Goal: Transaction & Acquisition: Purchase product/service

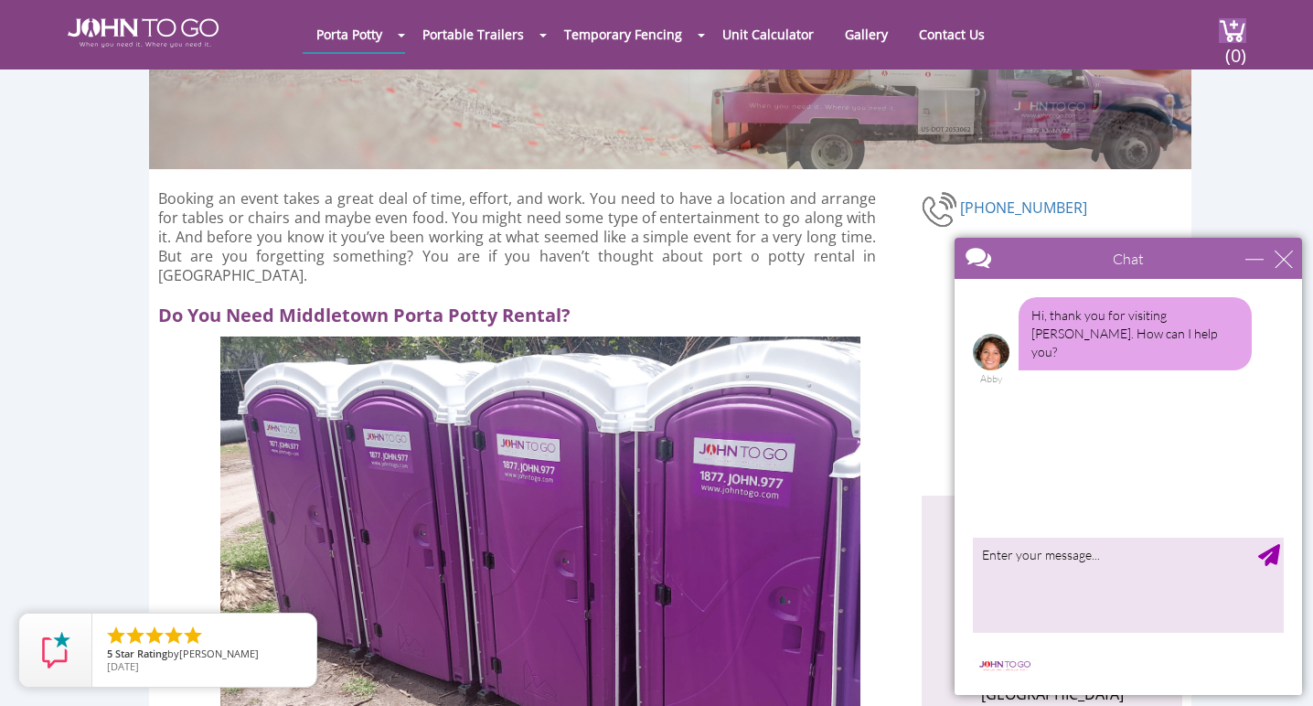
scroll to position [159, 0]
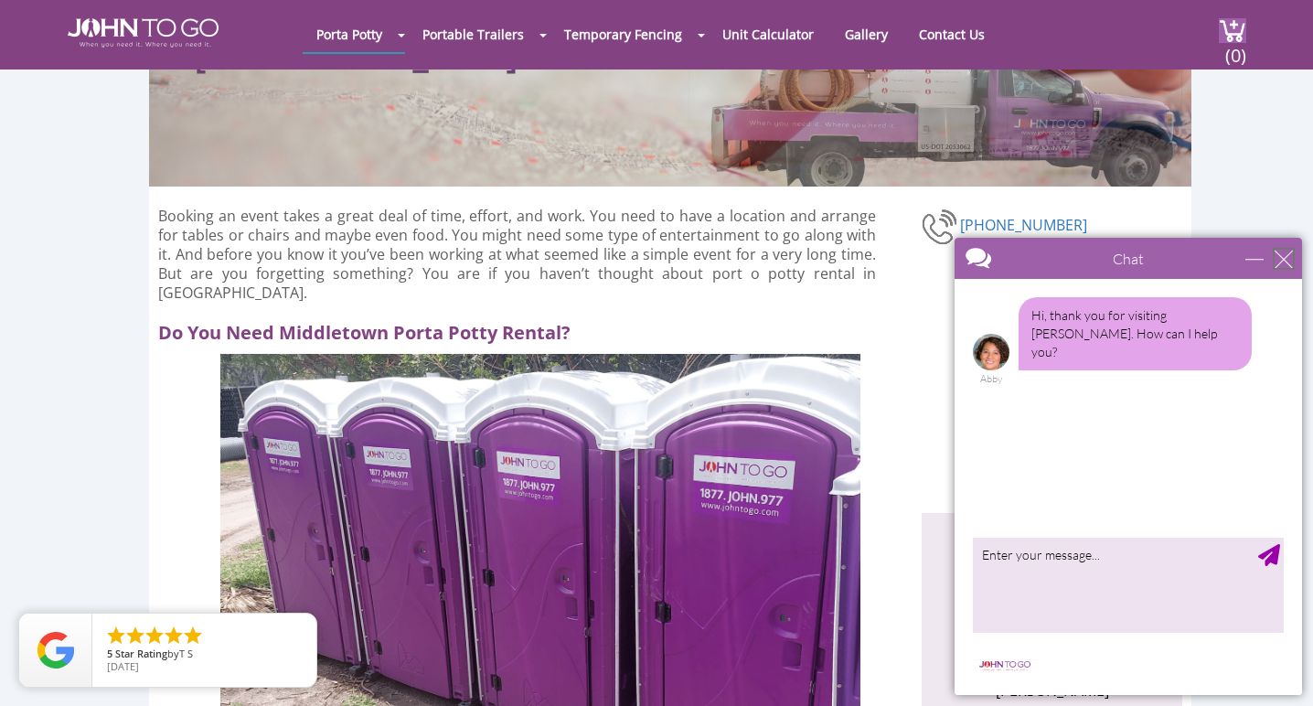
click at [1285, 257] on div "close" at bounding box center [1284, 259] width 18 height 18
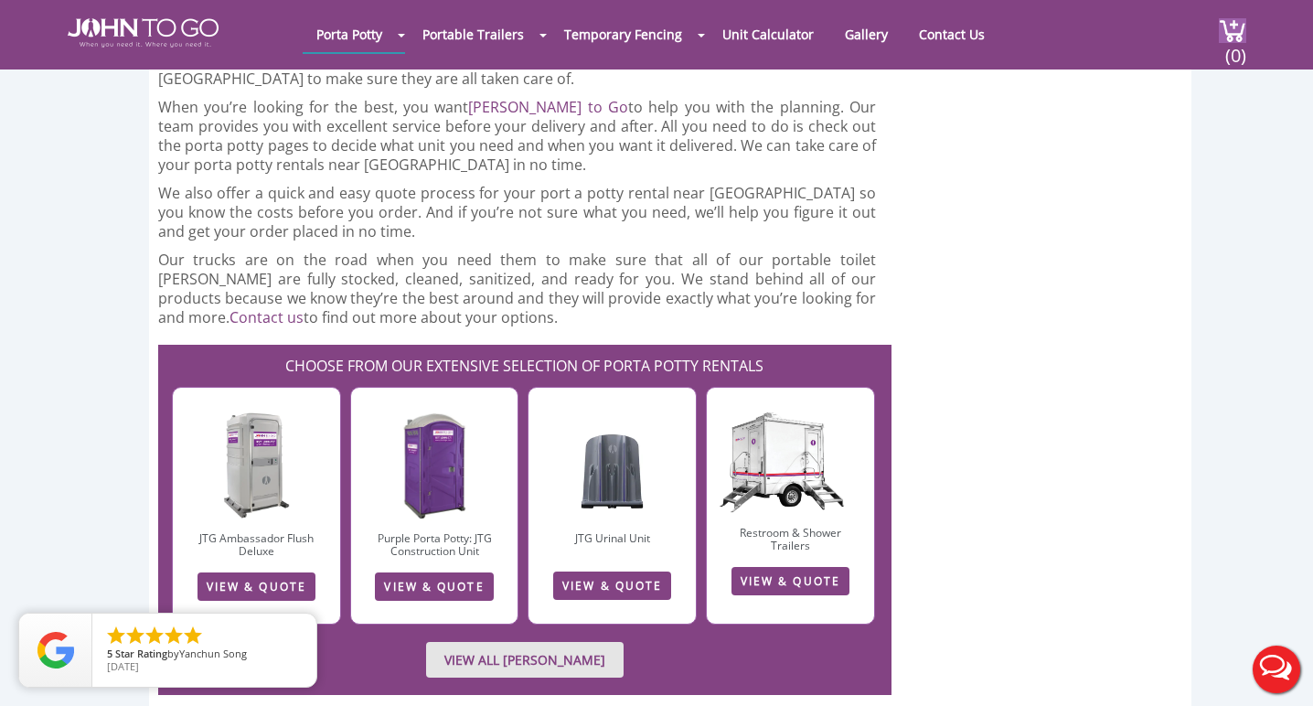
scroll to position [3995, 0]
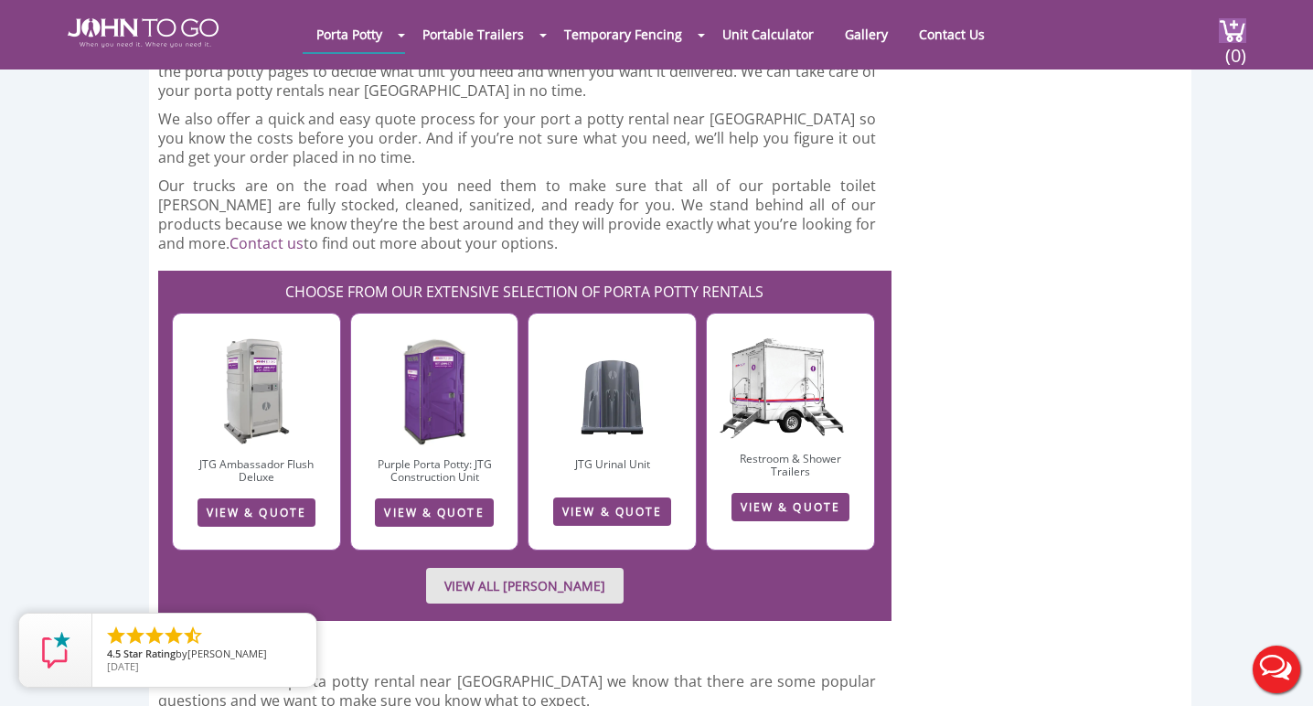
click at [434, 357] on img at bounding box center [434, 391] width 69 height 110
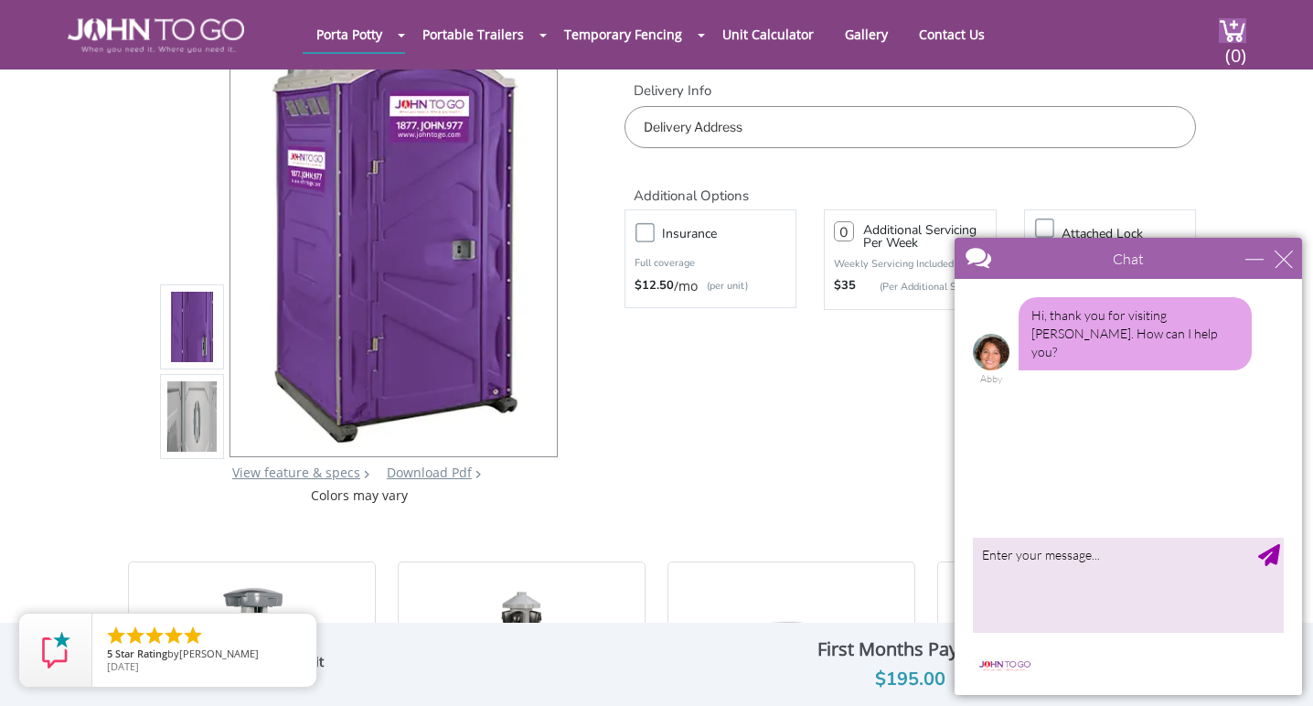
scroll to position [153, 0]
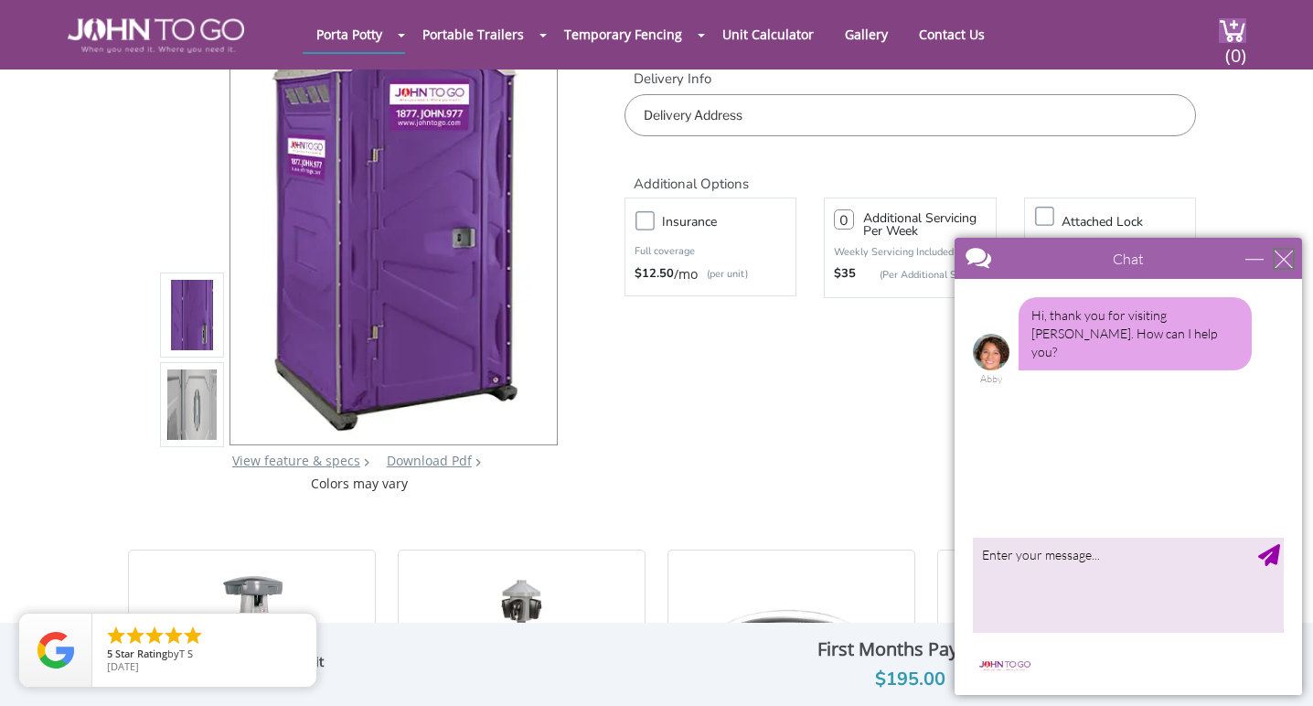
click at [1283, 257] on div "close" at bounding box center [1284, 259] width 18 height 18
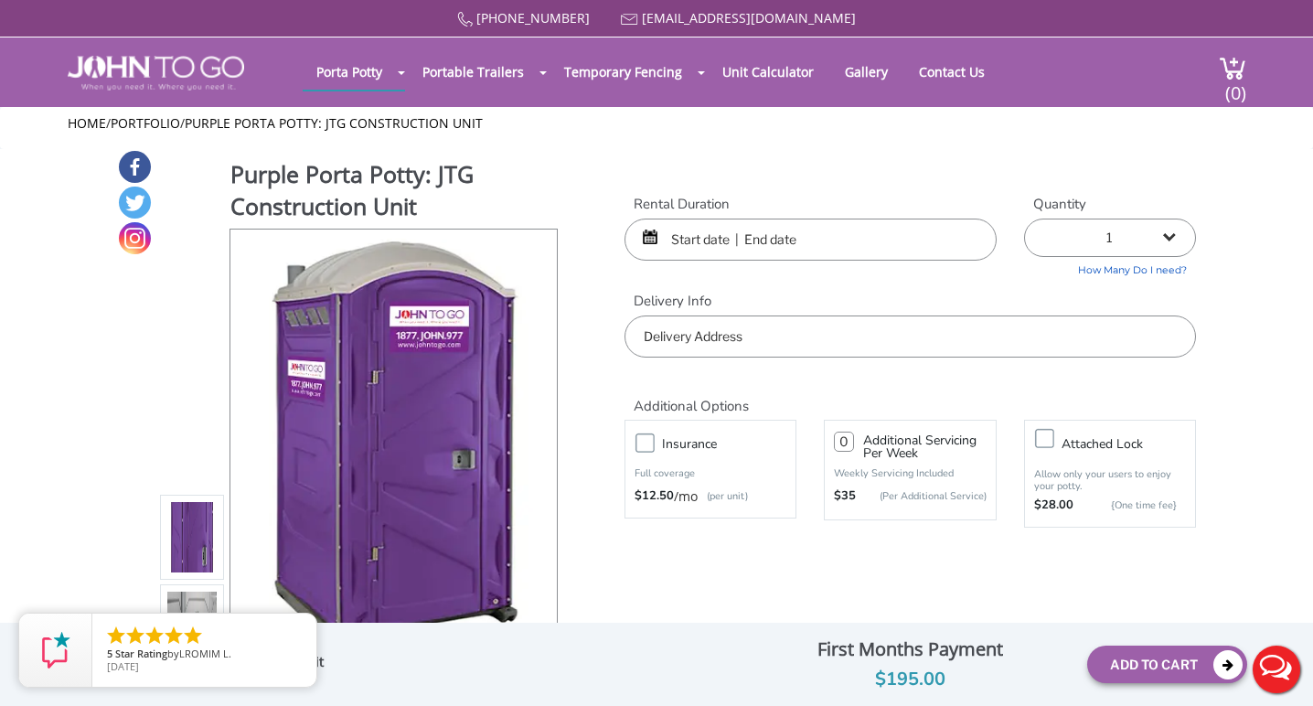
scroll to position [0, 0]
click at [659, 233] on input "text" at bounding box center [811, 240] width 372 height 42
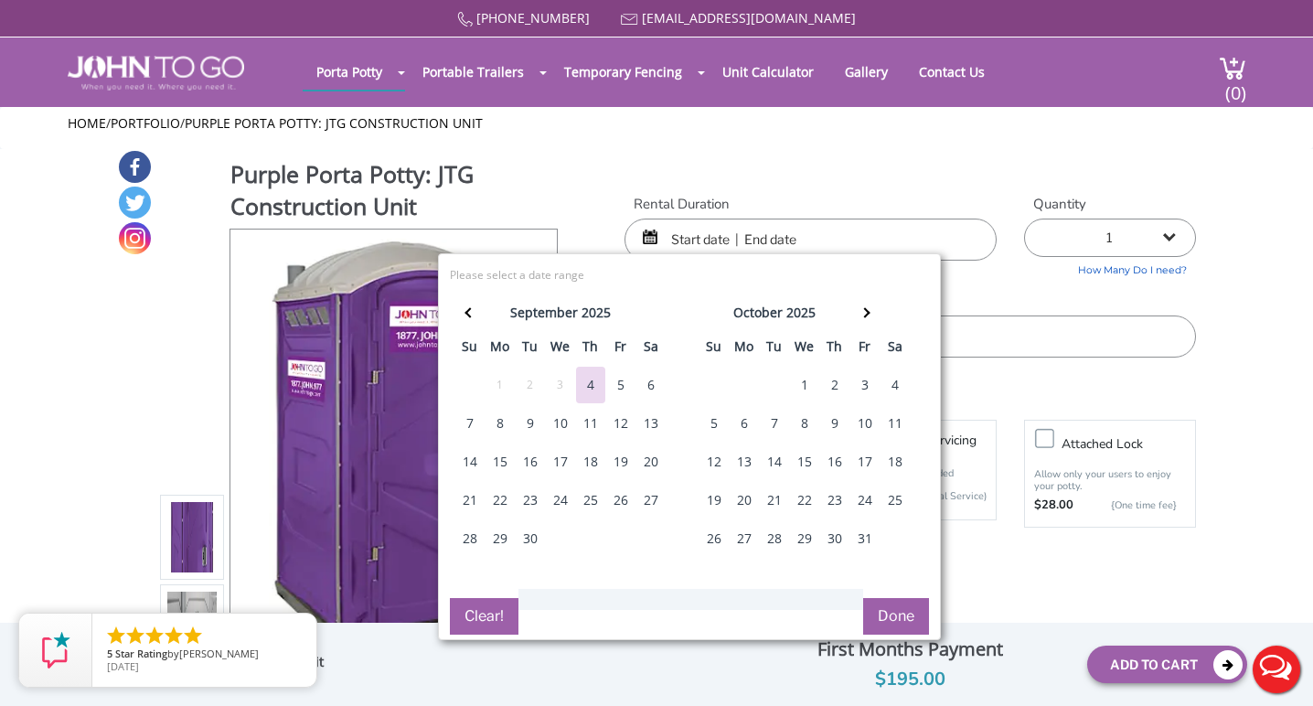
click at [498, 422] on div "8" at bounding box center [500, 423] width 29 height 37
click at [785, 230] on input "text" at bounding box center [811, 240] width 372 height 42
click at [777, 230] on input "text" at bounding box center [811, 240] width 372 height 42
click at [777, 232] on input "text" at bounding box center [811, 240] width 372 height 42
click at [757, 234] on input "text" at bounding box center [811, 240] width 372 height 42
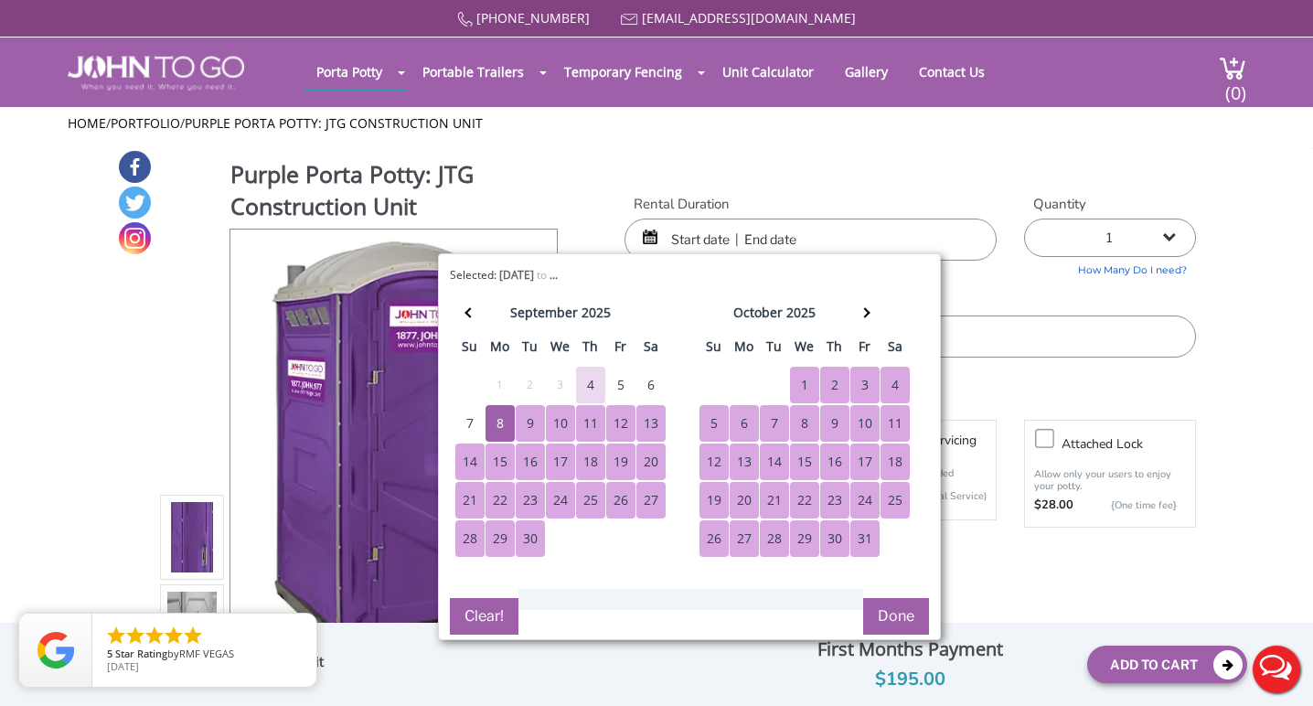
click at [1000, 554] on form "Rental Duration Quantity 1 2 (5% discount) 3 (8% discount) 4 (10% discount) 5 (…" at bounding box center [910, 382] width 571 height 374
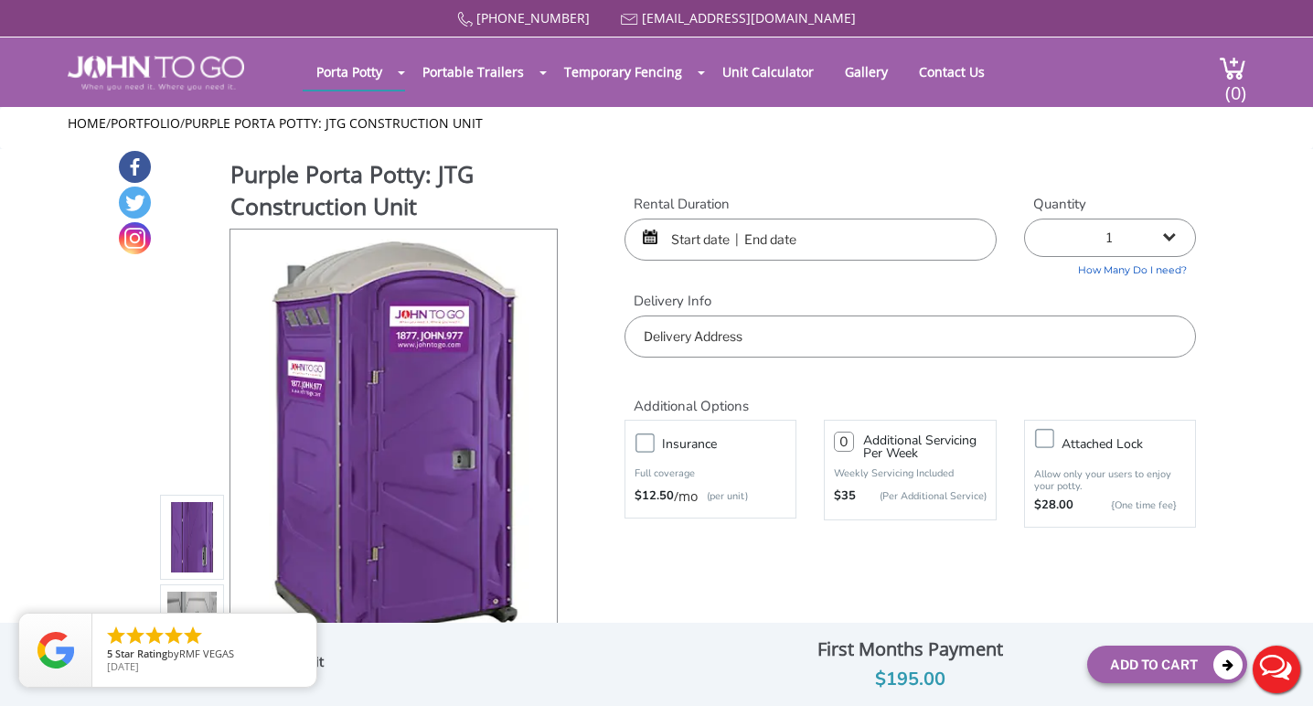
click at [792, 235] on input "text" at bounding box center [811, 240] width 372 height 42
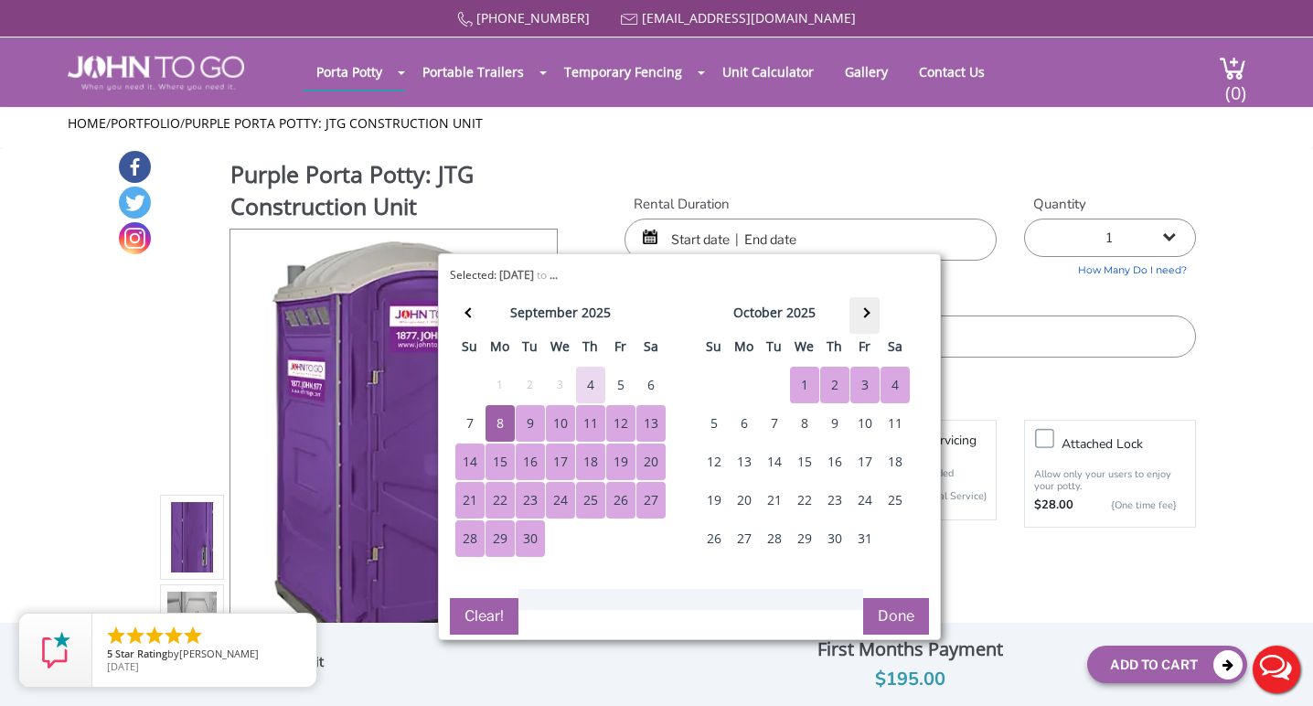
click at [869, 311] on th at bounding box center [864, 315] width 30 height 37
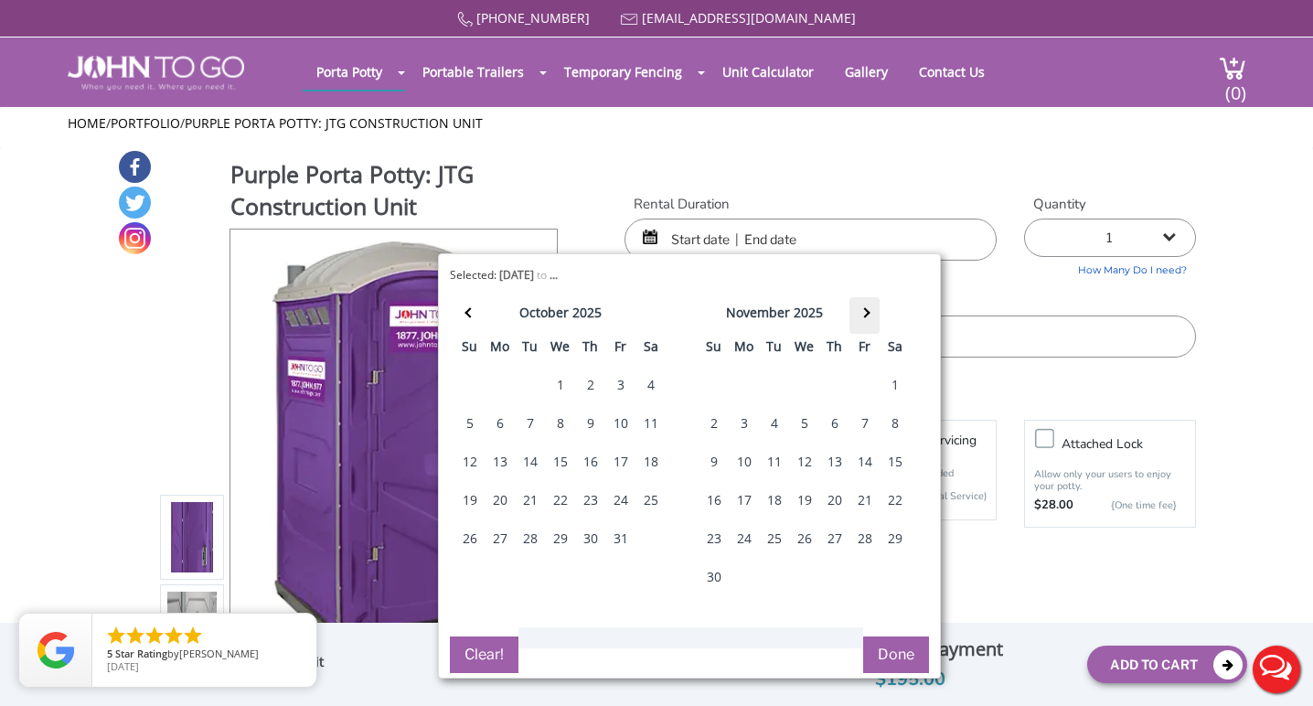
click at [869, 311] on th at bounding box center [864, 315] width 30 height 37
click at [472, 315] on span at bounding box center [470, 313] width 10 height 10
click at [472, 314] on span at bounding box center [470, 313] width 10 height 10
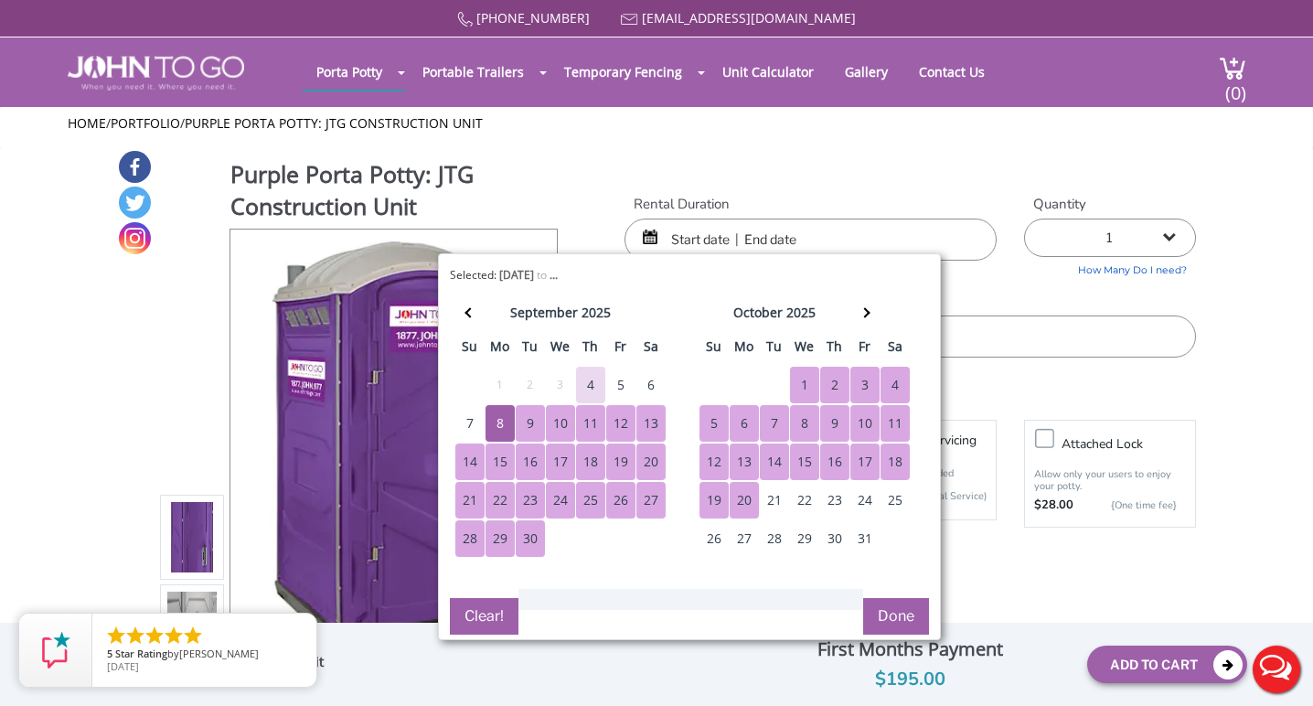
drag, startPoint x: 592, startPoint y: 412, endPoint x: 695, endPoint y: 520, distance: 149.4
click at [695, 520] on div "september 2025 su mo tu we th fr sa 31 1 2 3 4 5 6 7 8 9 10 11 12 13 14 15 16 1…" at bounding box center [689, 436] width 479 height 288
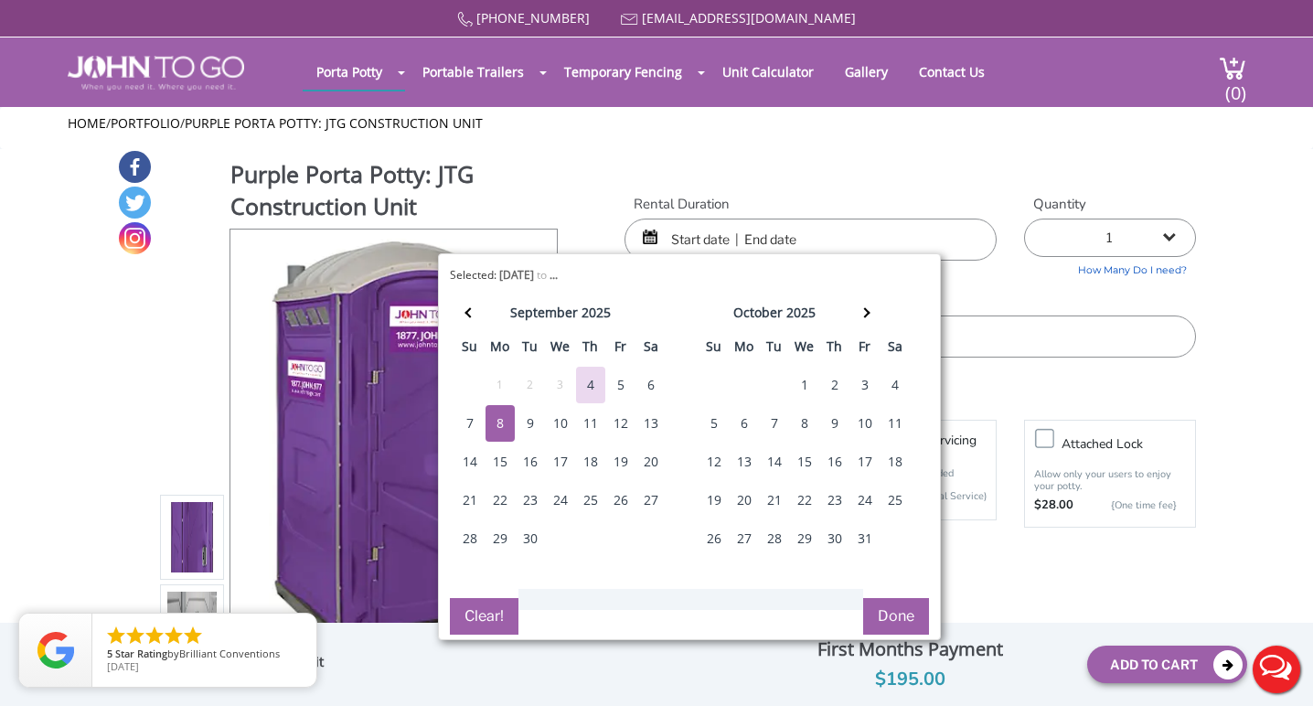
click at [496, 423] on div "8" at bounding box center [500, 423] width 29 height 37
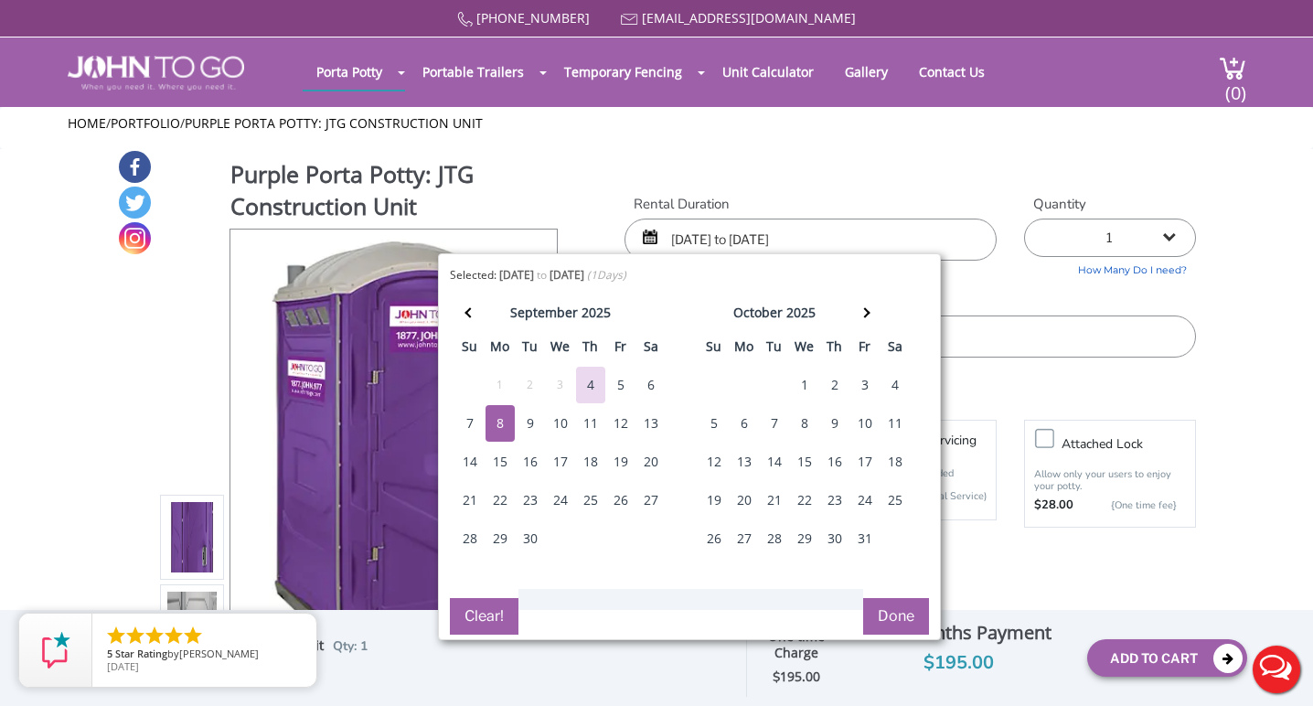
click at [496, 423] on div "8" at bounding box center [500, 423] width 29 height 37
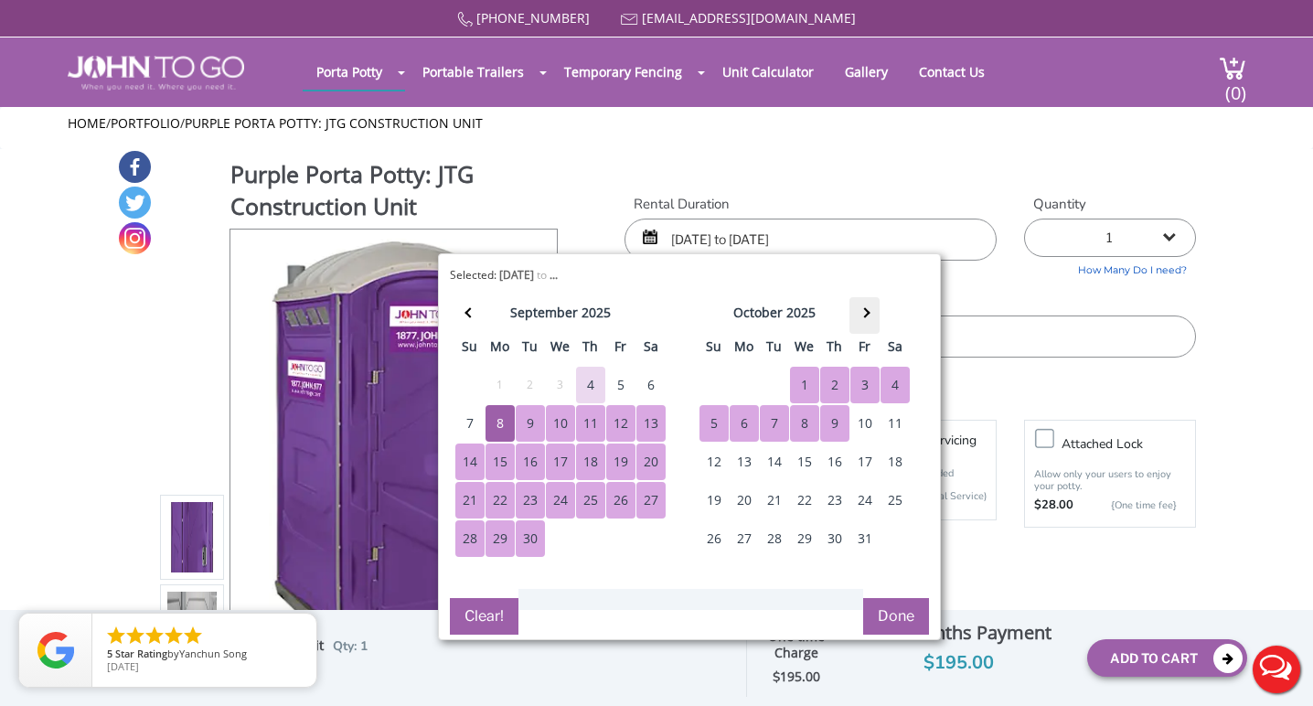
click at [863, 315] on span at bounding box center [865, 313] width 10 height 10
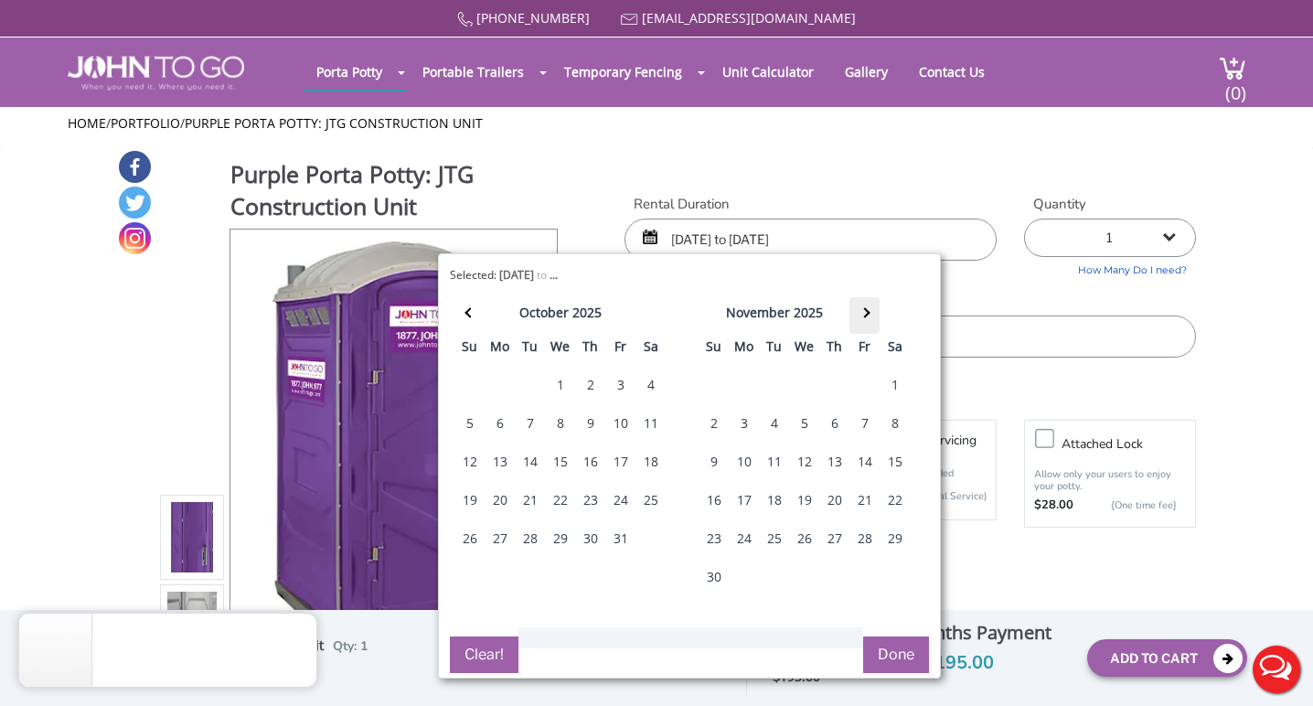
click at [863, 315] on span at bounding box center [865, 313] width 10 height 10
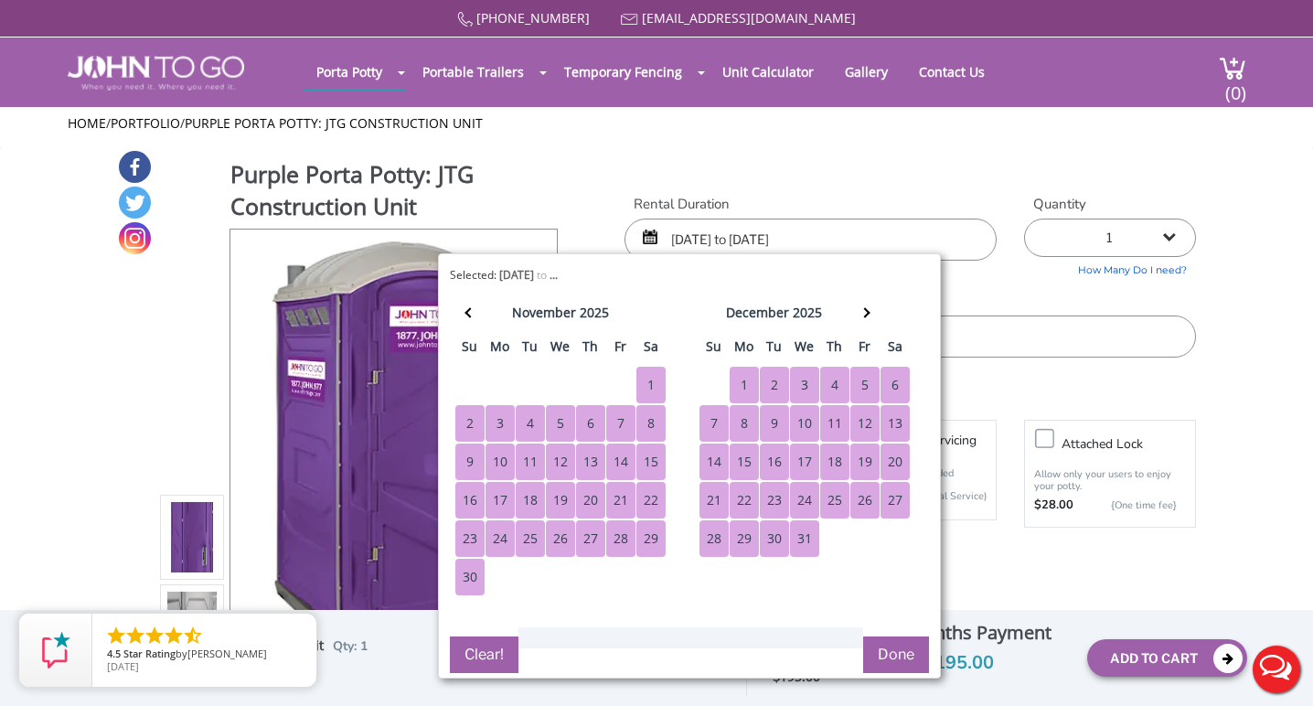
click at [809, 536] on div "31" at bounding box center [804, 538] width 29 height 37
type input "09/08/2025 to 12/31/2025"
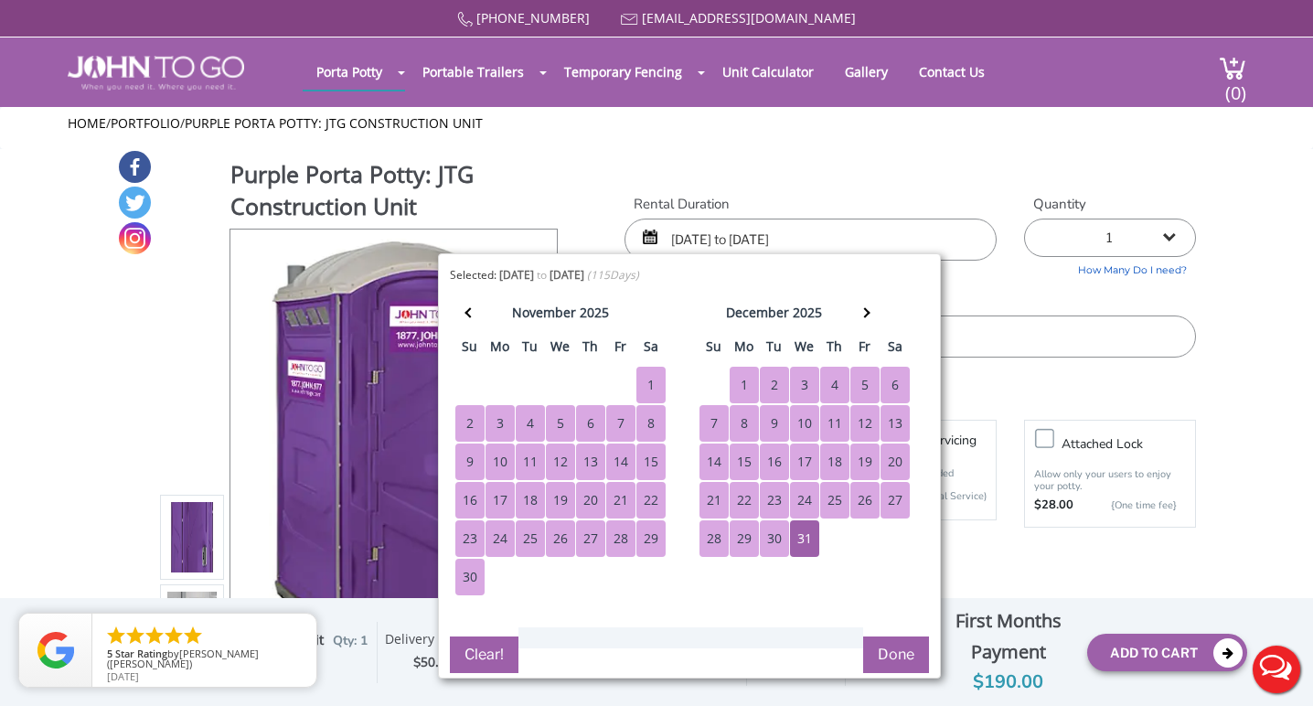
click at [897, 658] on button "Done" at bounding box center [896, 654] width 66 height 37
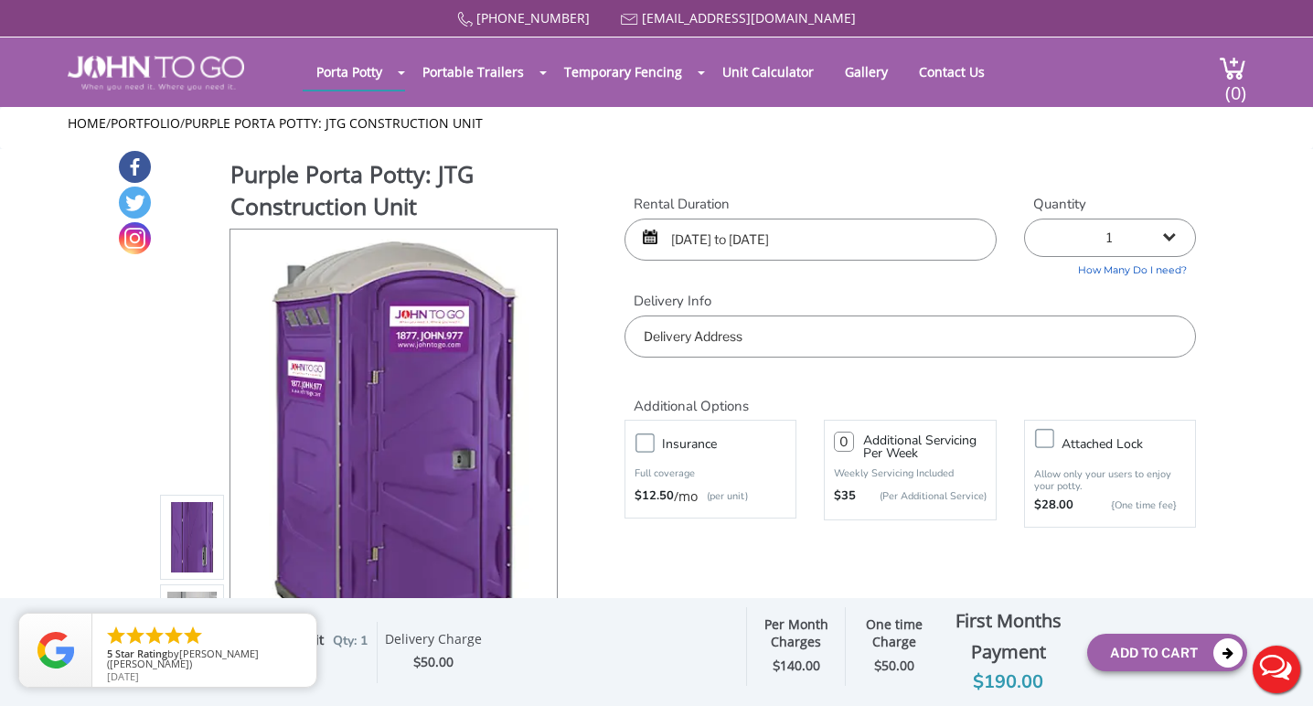
click at [713, 330] on input "text" at bounding box center [910, 336] width 571 height 42
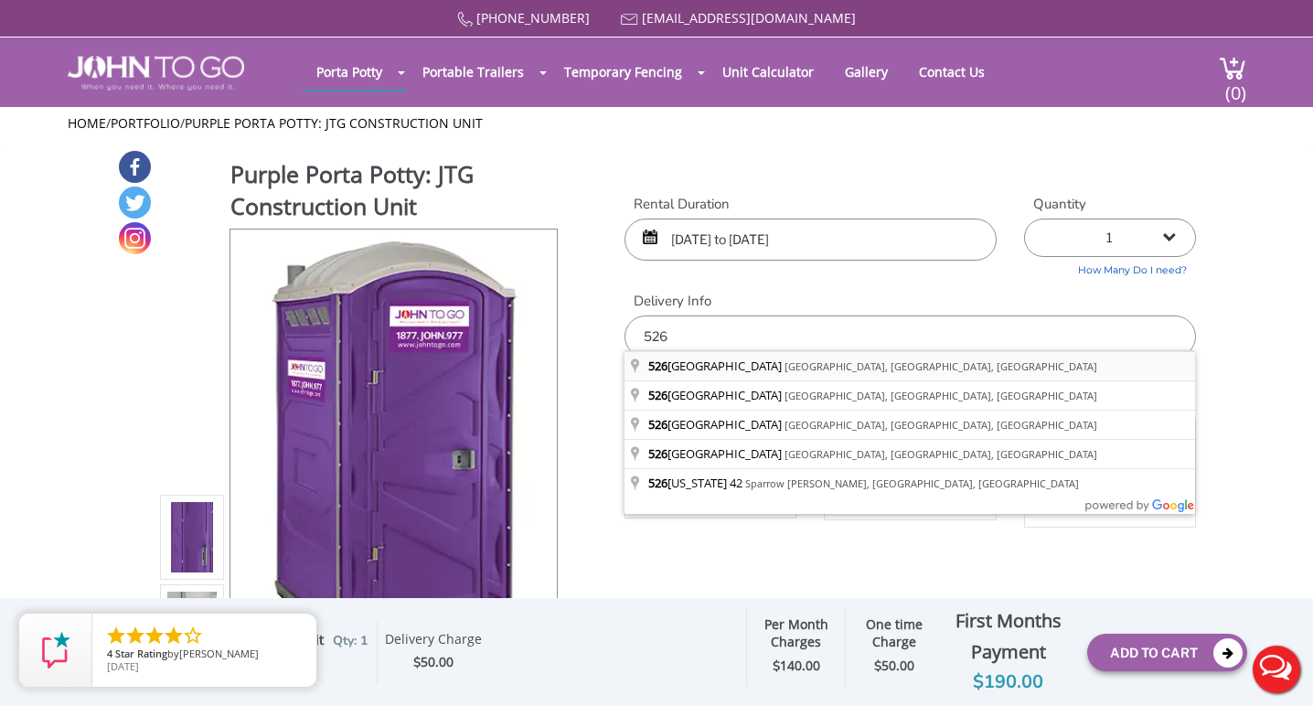
type input "526 Oakland Valley Road, Cuddebackville, NY, USA"
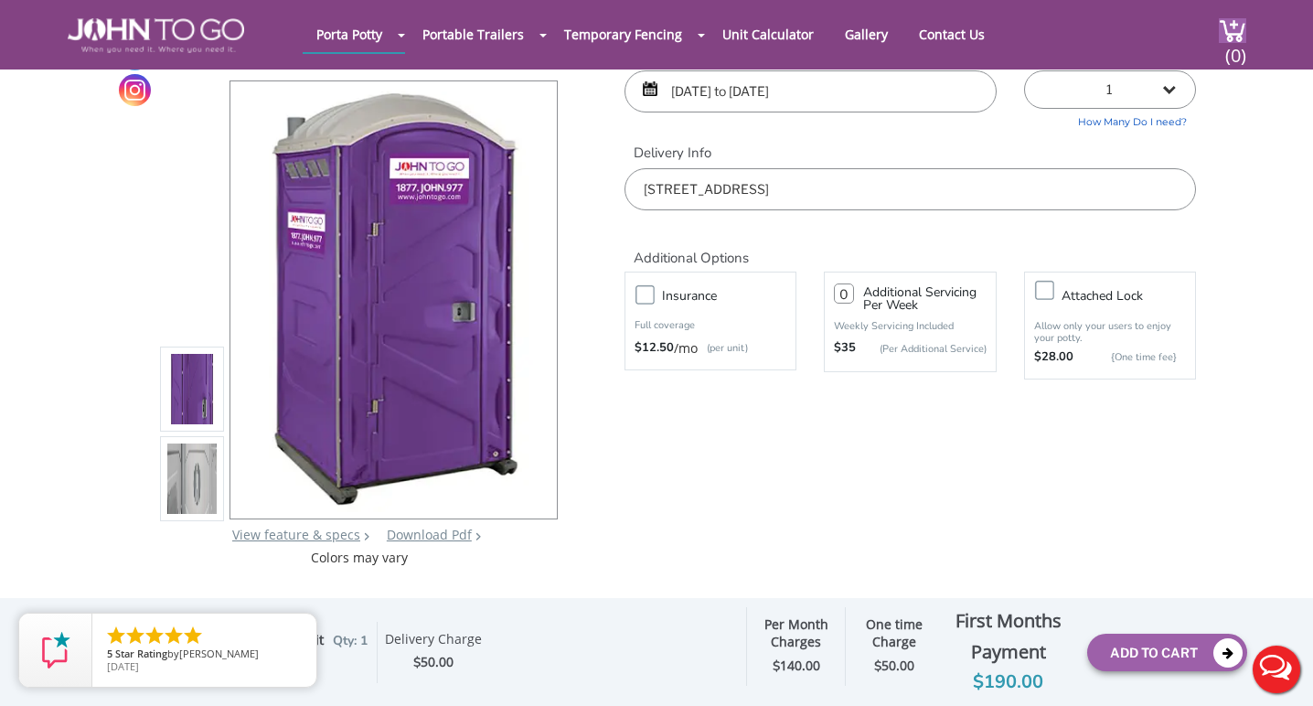
scroll to position [75, 0]
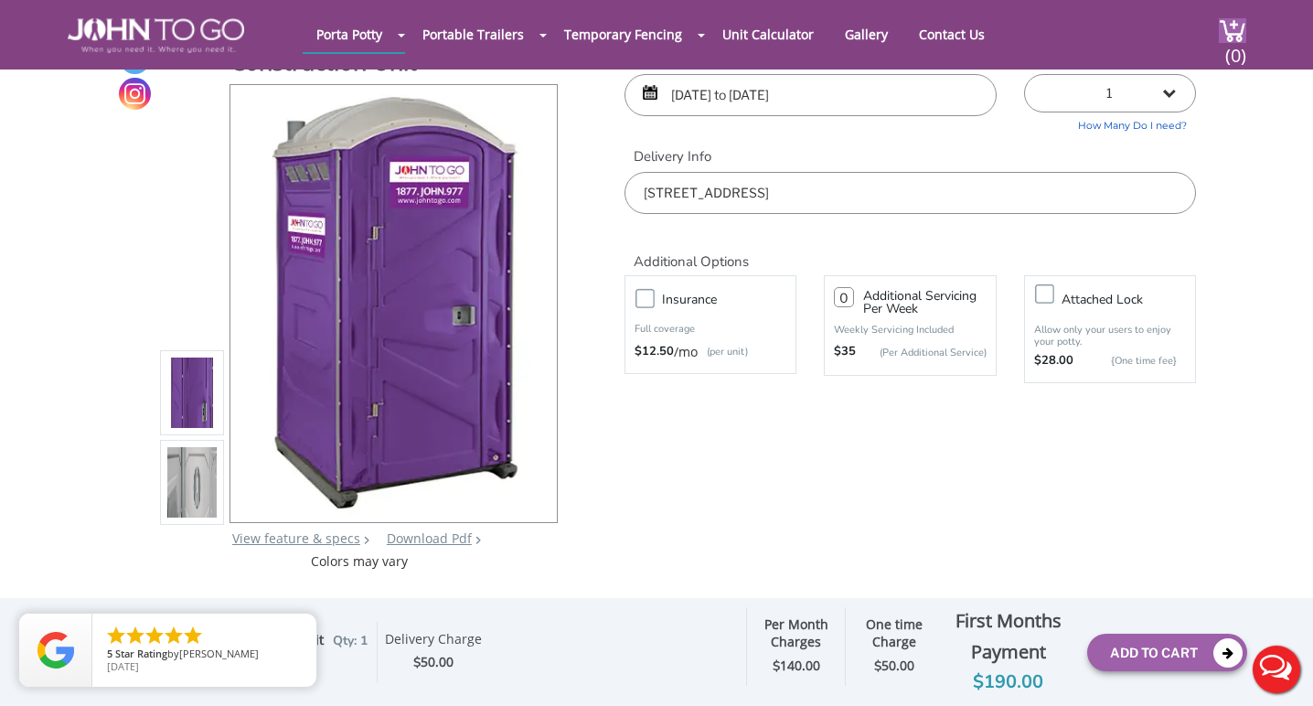
click at [341, 538] on link "View feature & specs" at bounding box center [296, 537] width 128 height 17
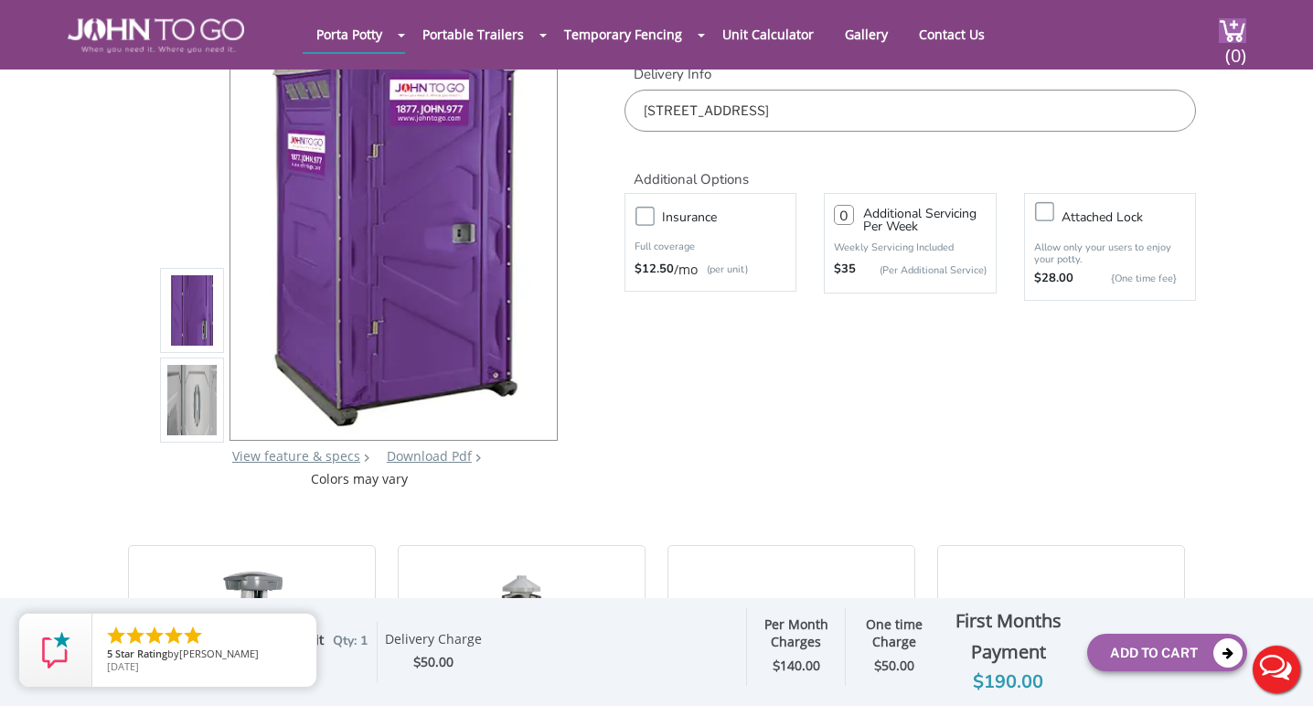
scroll to position [160, 0]
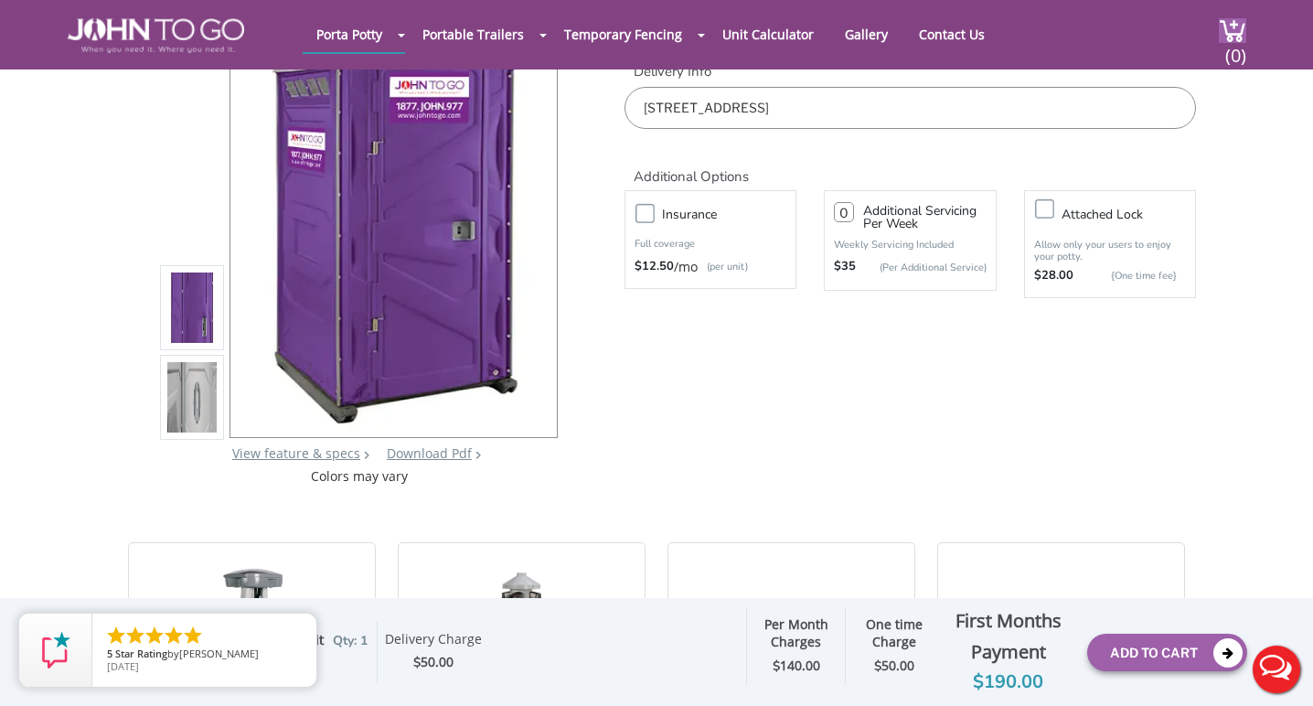
click at [432, 453] on link "Download Pdf" at bounding box center [429, 452] width 85 height 17
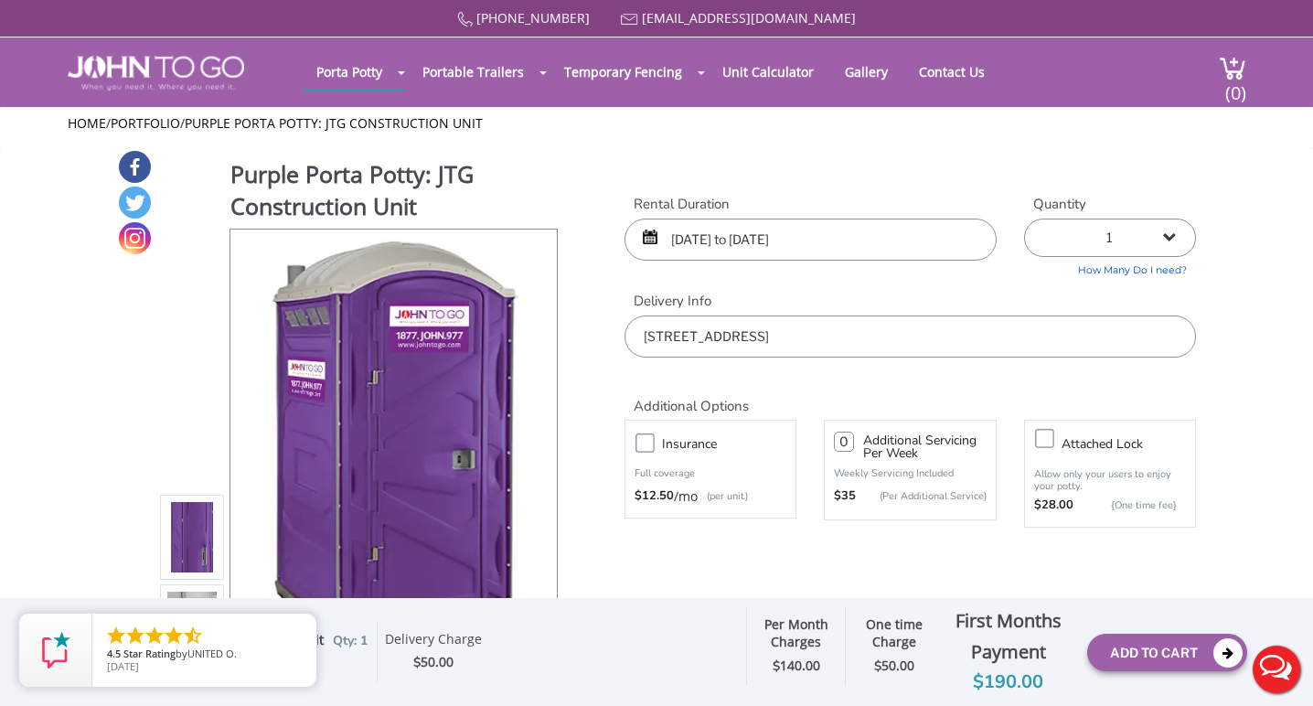
scroll to position [0, 0]
click at [653, 433] on label "Insurance" at bounding box center [729, 443] width 152 height 23
click at [0, 0] on input "Insurance" at bounding box center [0, 0] width 0 height 0
click at [796, 231] on input "09/08/2025 to 12/31/2025" at bounding box center [811, 240] width 372 height 42
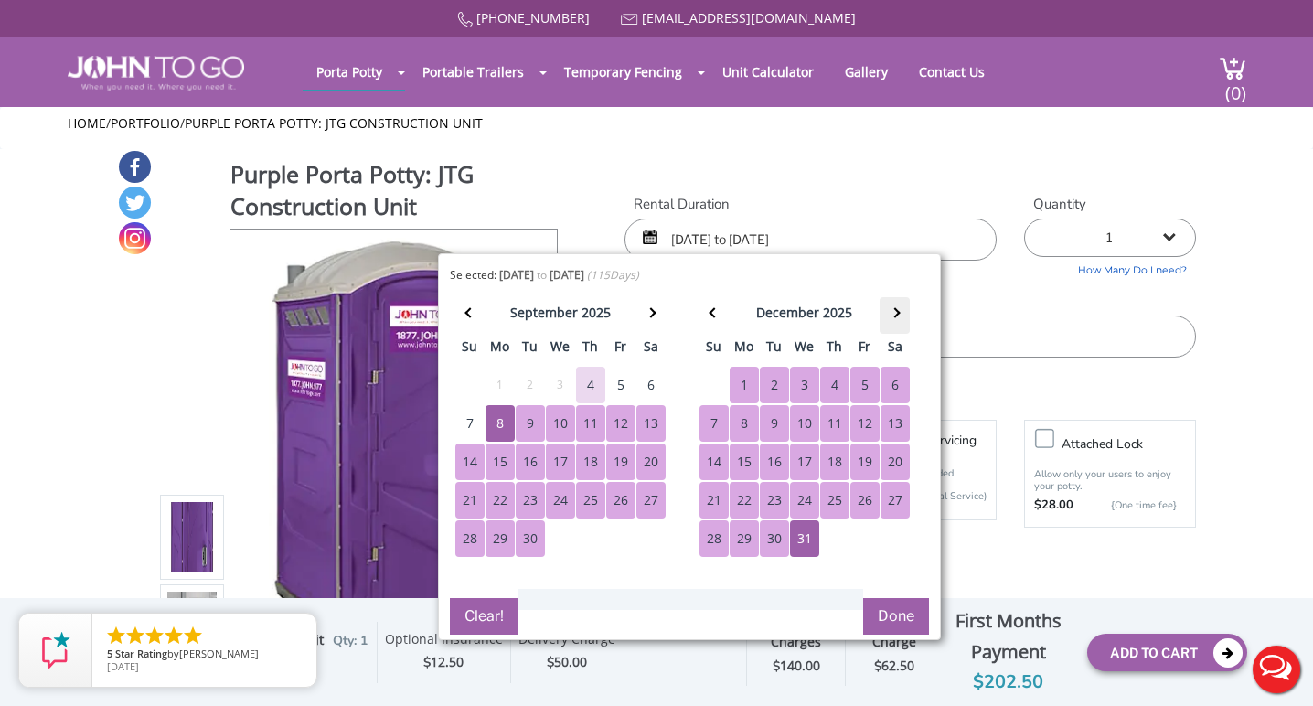
click at [893, 310] on span at bounding box center [895, 313] width 10 height 10
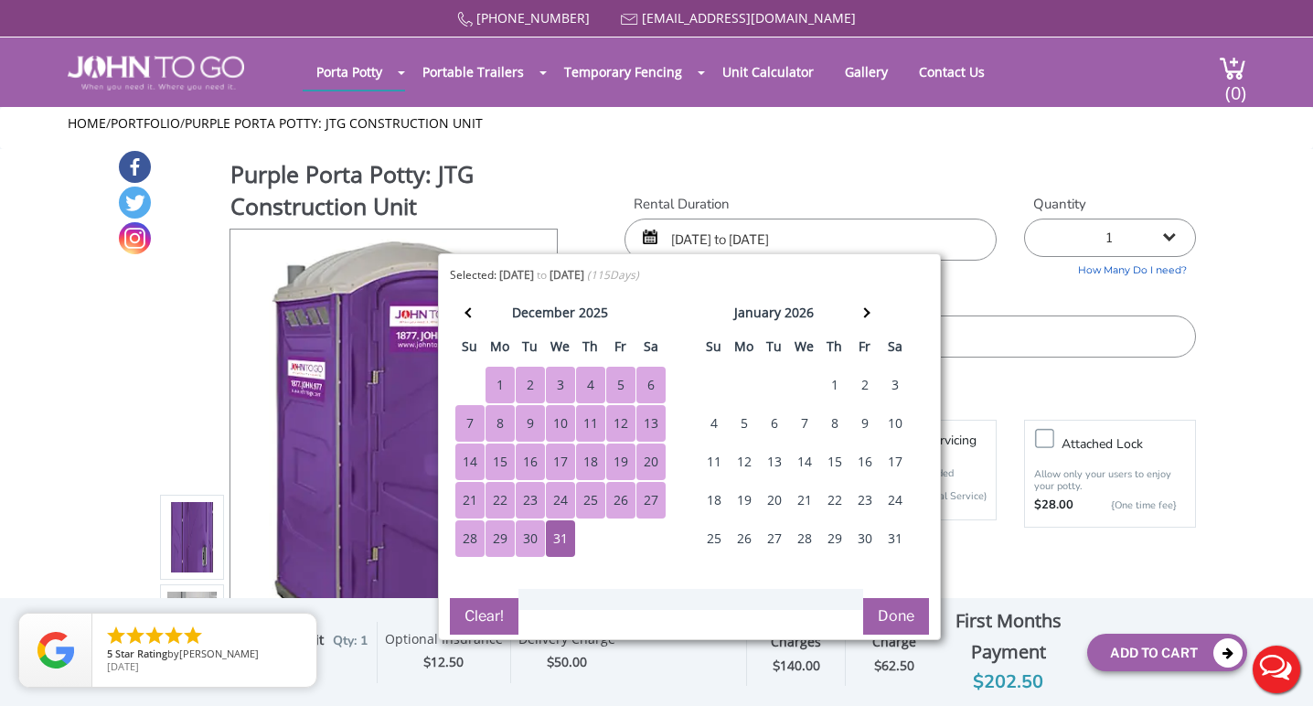
click at [833, 425] on div "8" at bounding box center [834, 423] width 29 height 37
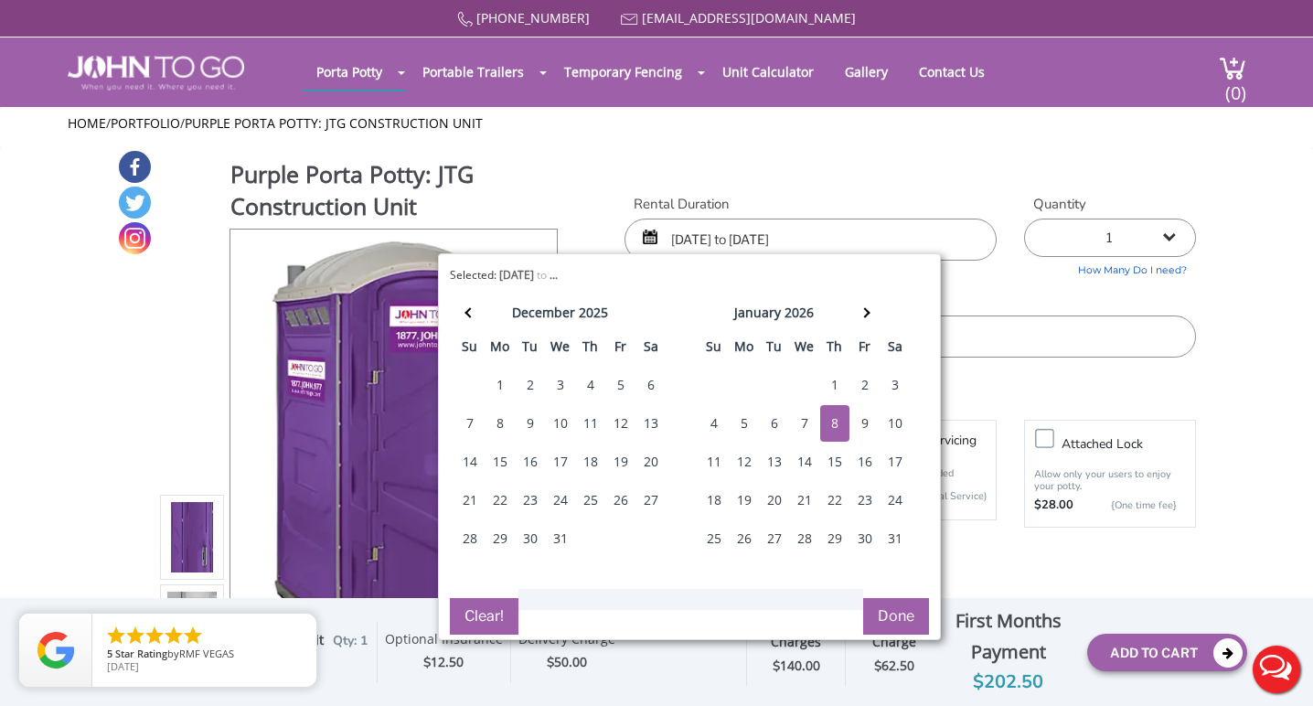
click at [835, 421] on div "8" at bounding box center [834, 423] width 29 height 37
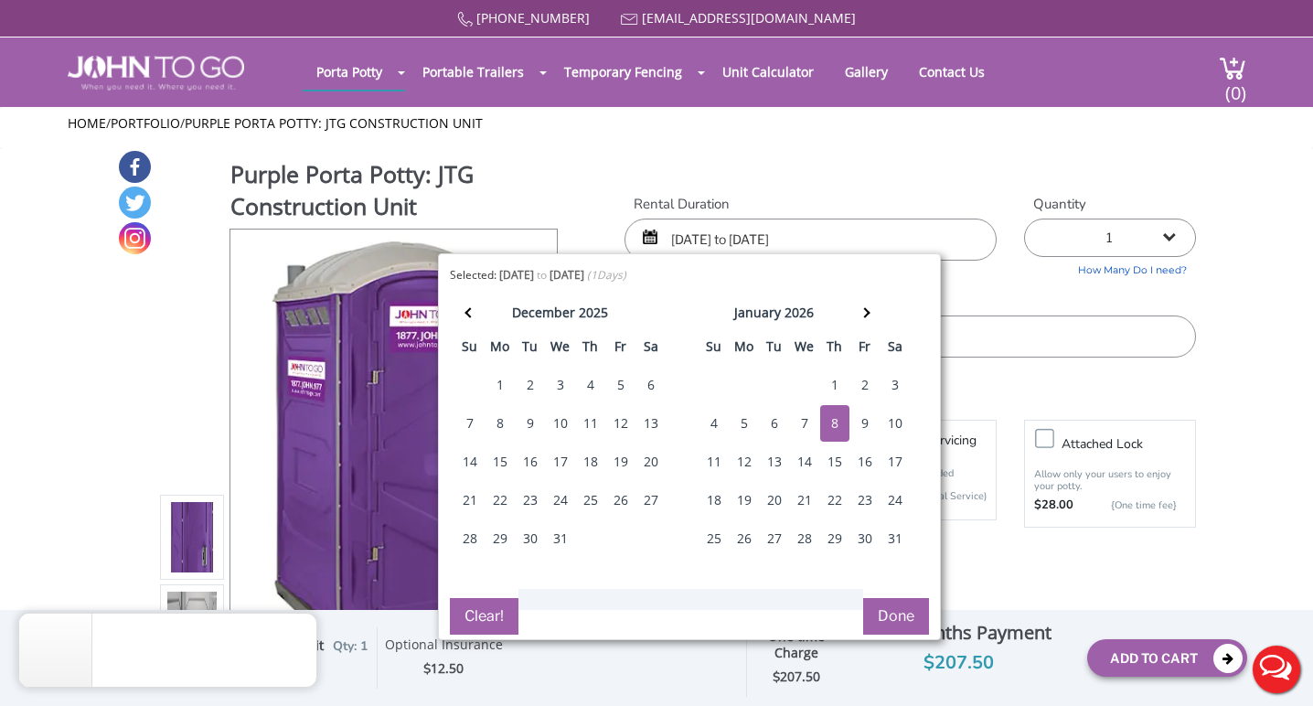
click at [835, 421] on div "8" at bounding box center [834, 423] width 29 height 37
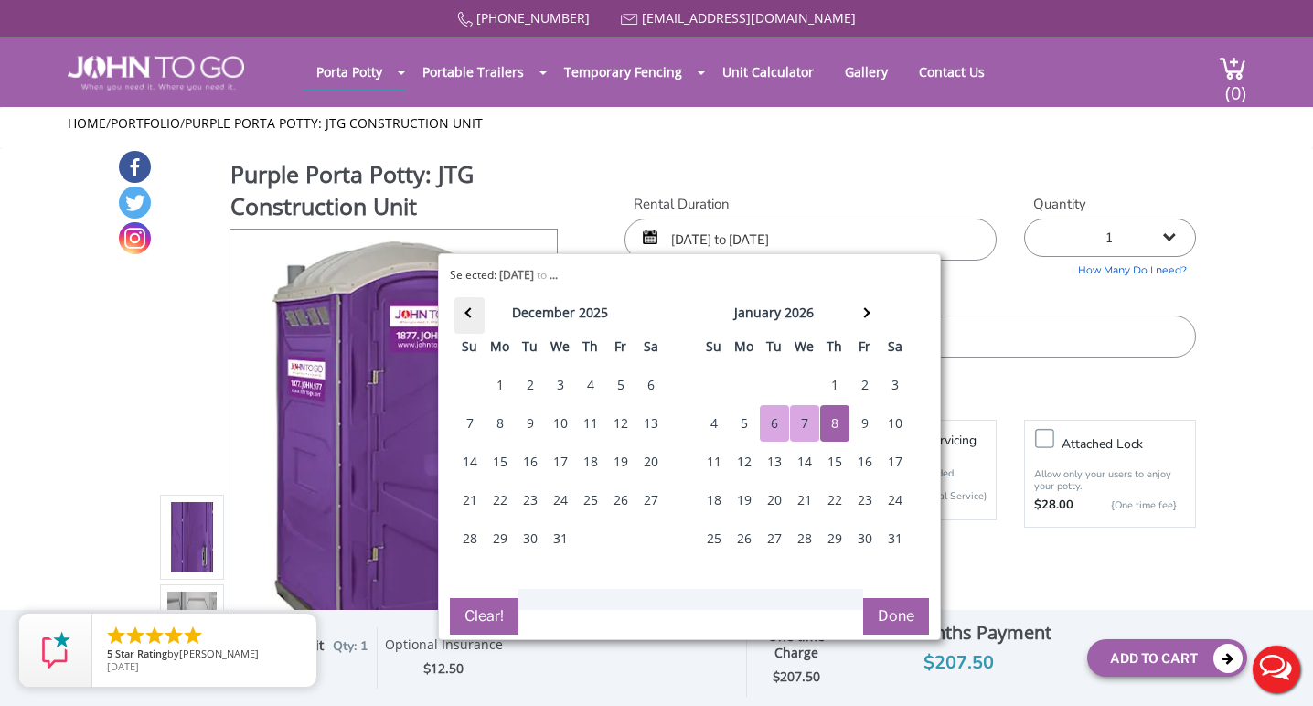
click at [464, 312] on th at bounding box center [469, 315] width 30 height 37
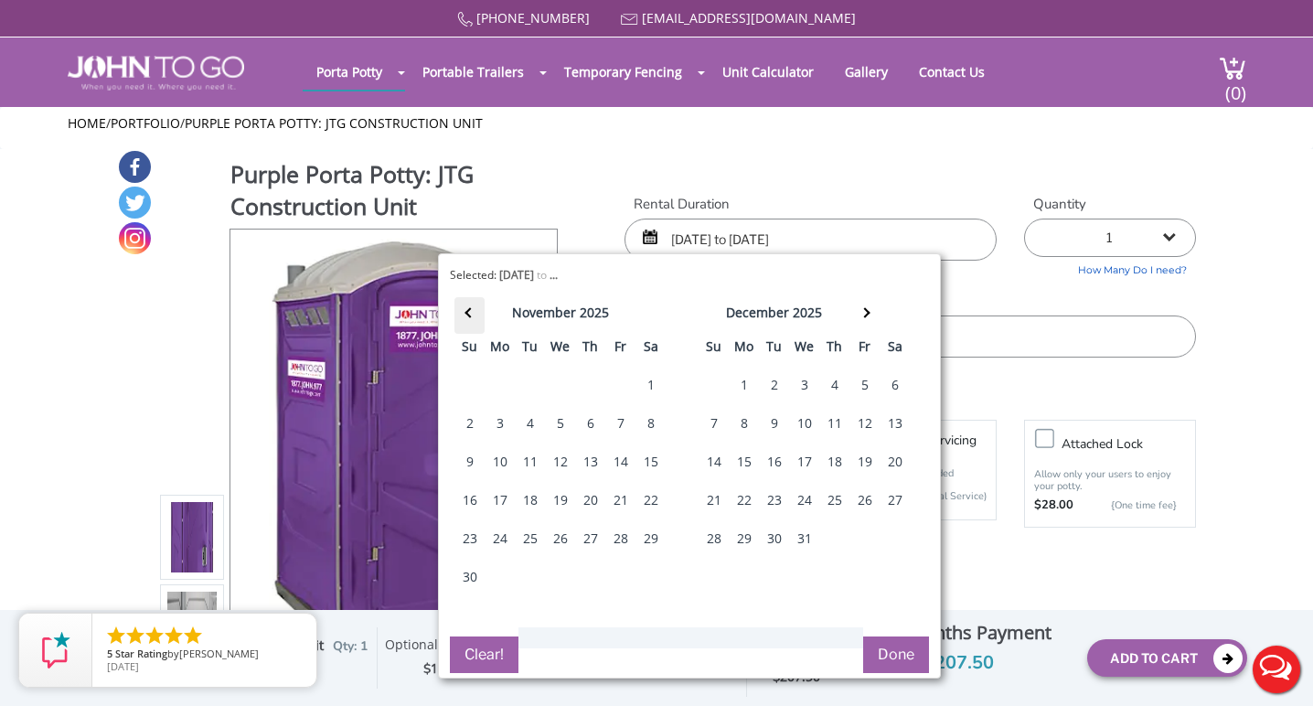
click at [464, 312] on th at bounding box center [469, 315] width 30 height 37
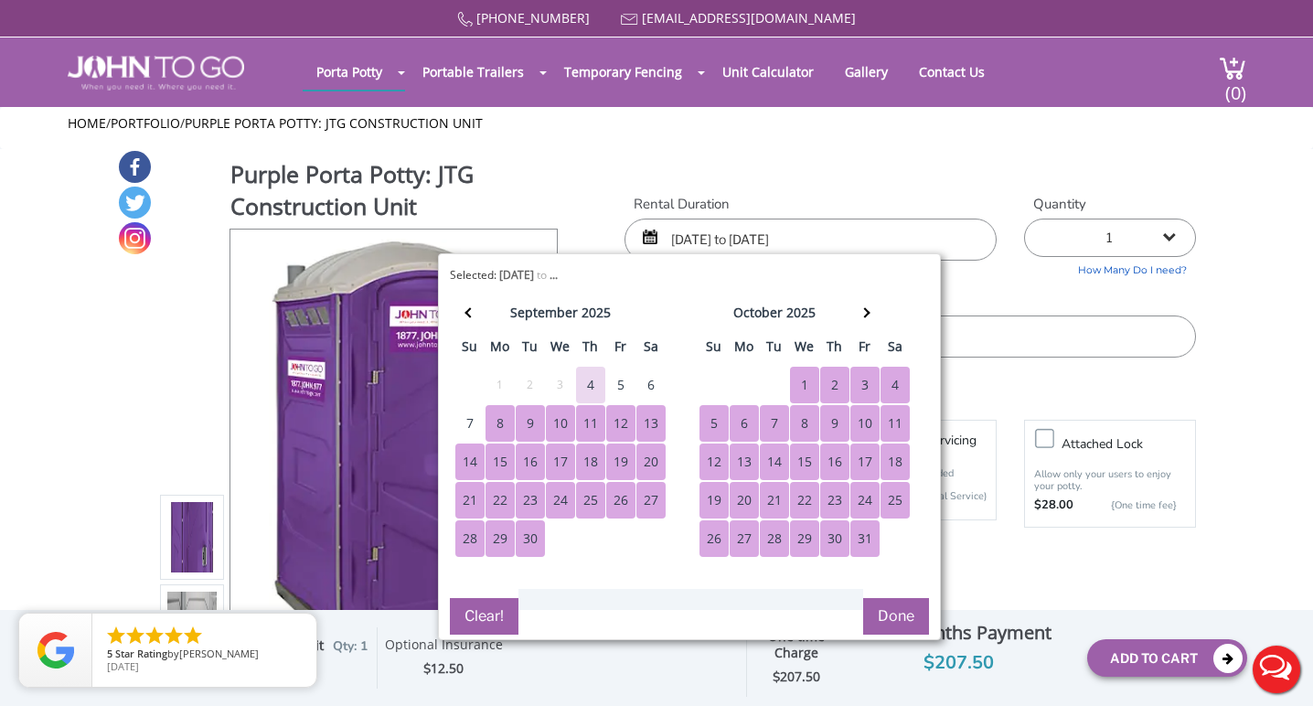
click at [496, 425] on div "8" at bounding box center [500, 423] width 29 height 37
type input "09/08/2025 to 01/08/2026"
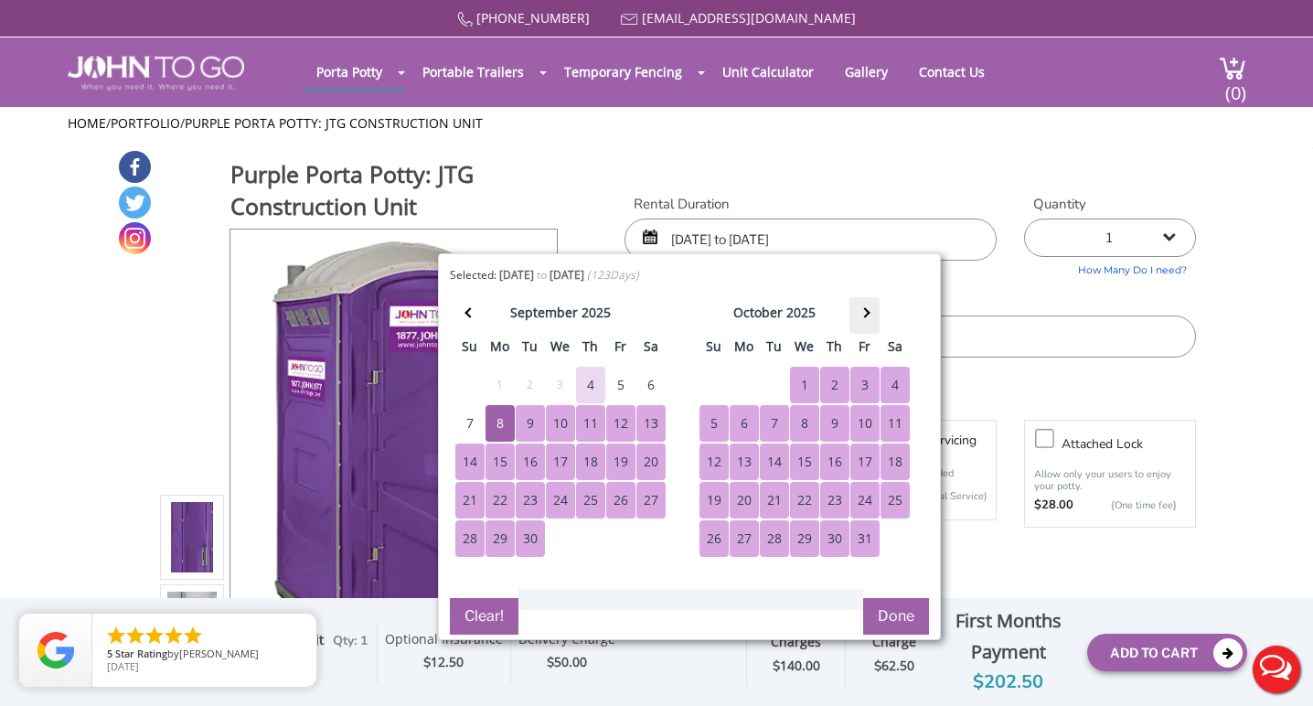
click at [864, 314] on span at bounding box center [865, 313] width 10 height 10
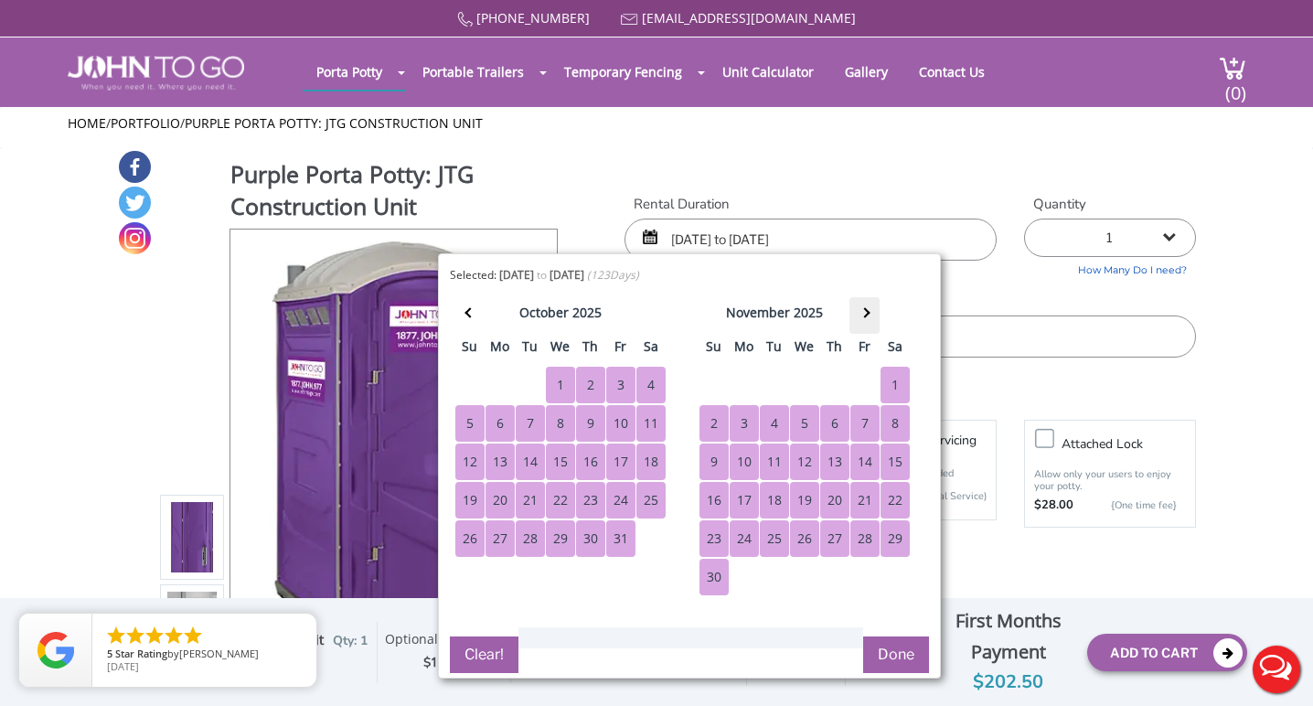
click at [864, 315] on span at bounding box center [865, 313] width 10 height 10
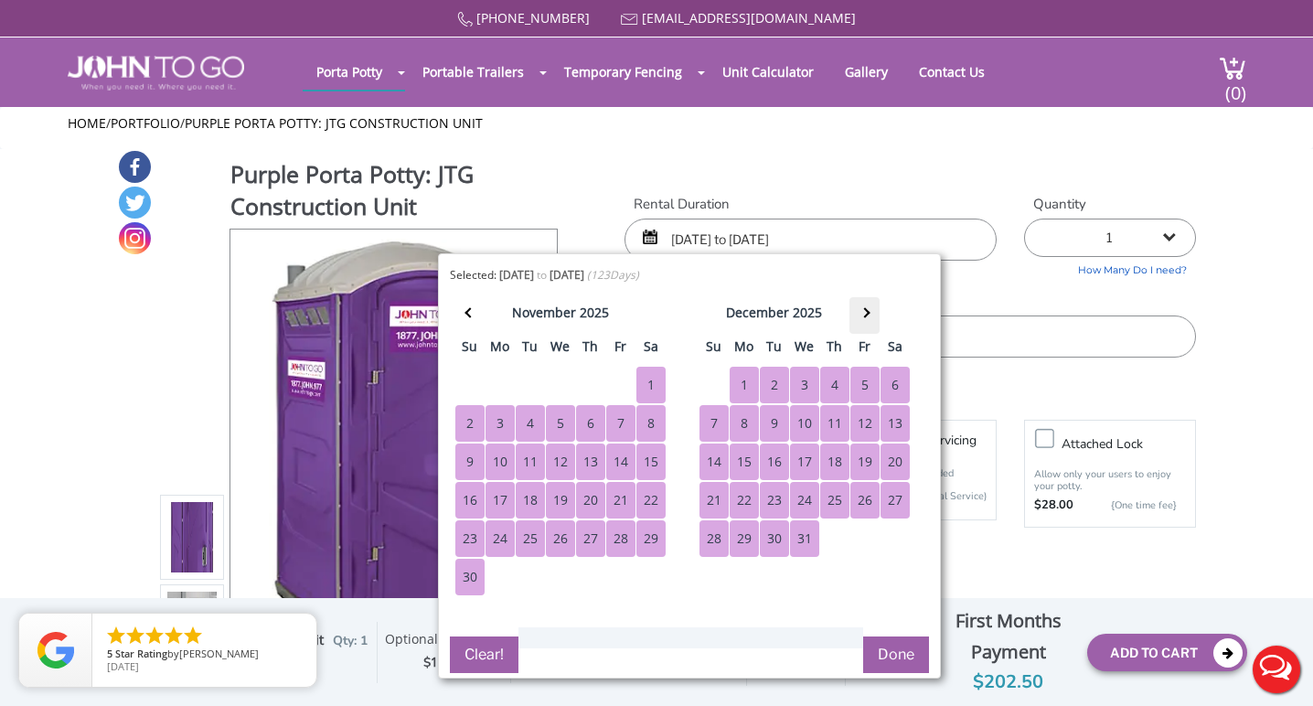
click at [864, 315] on span at bounding box center [865, 313] width 10 height 10
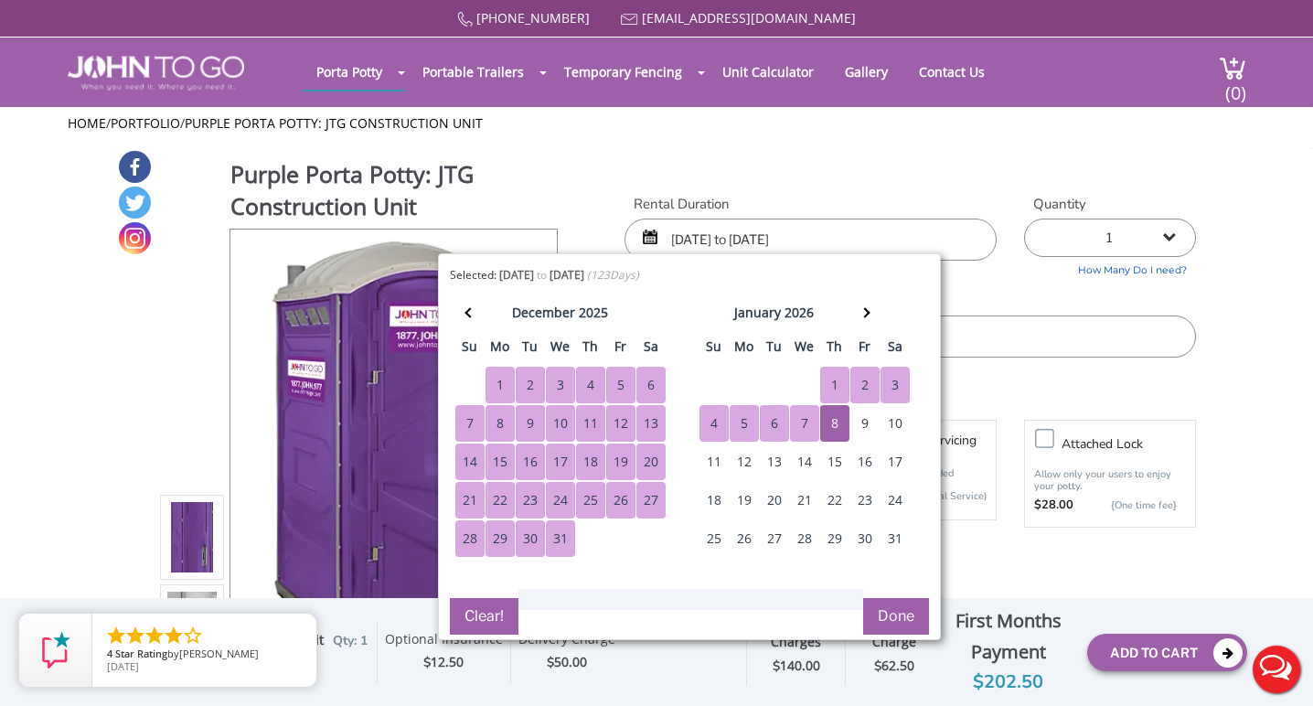
click at [890, 621] on button "Done" at bounding box center [896, 616] width 66 height 37
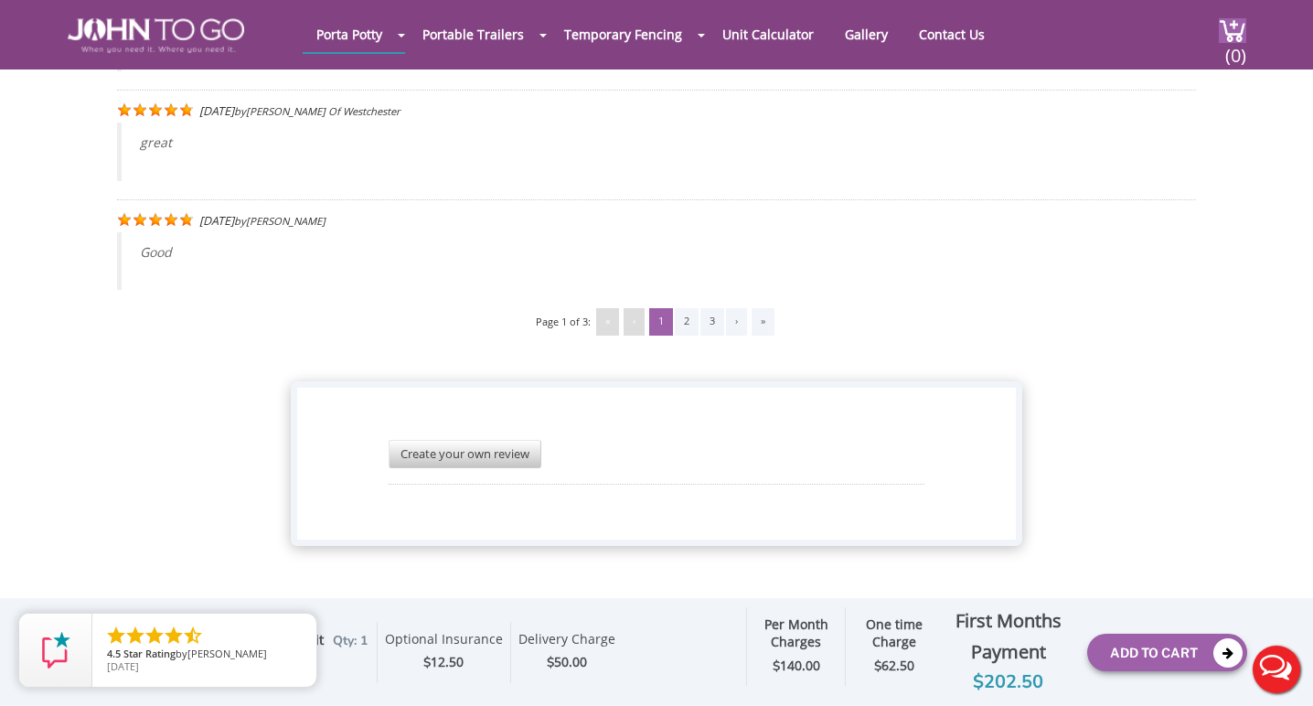
scroll to position [3883, 0]
click at [1162, 655] on button "Add To Cart" at bounding box center [1167, 652] width 160 height 37
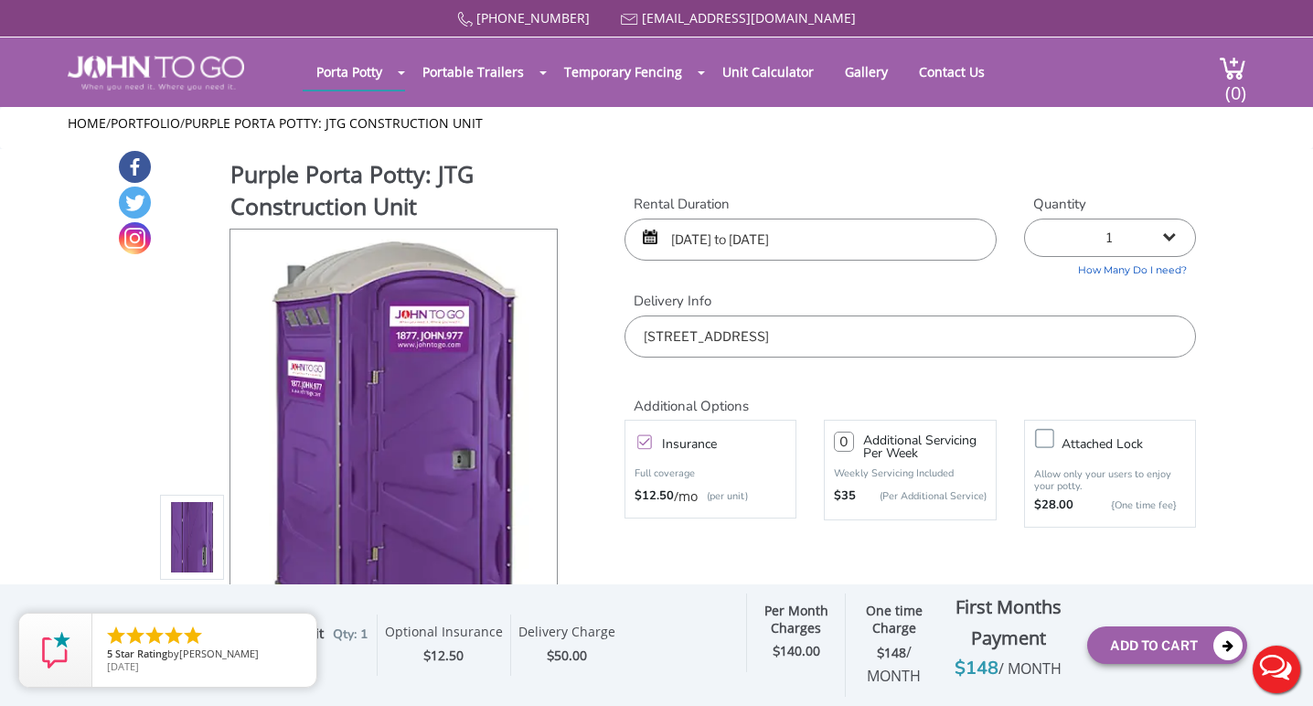
scroll to position [0, 0]
click at [1165, 644] on button "Add To Cart" at bounding box center [1167, 644] width 160 height 37
click at [1219, 59] on img at bounding box center [1232, 68] width 27 height 25
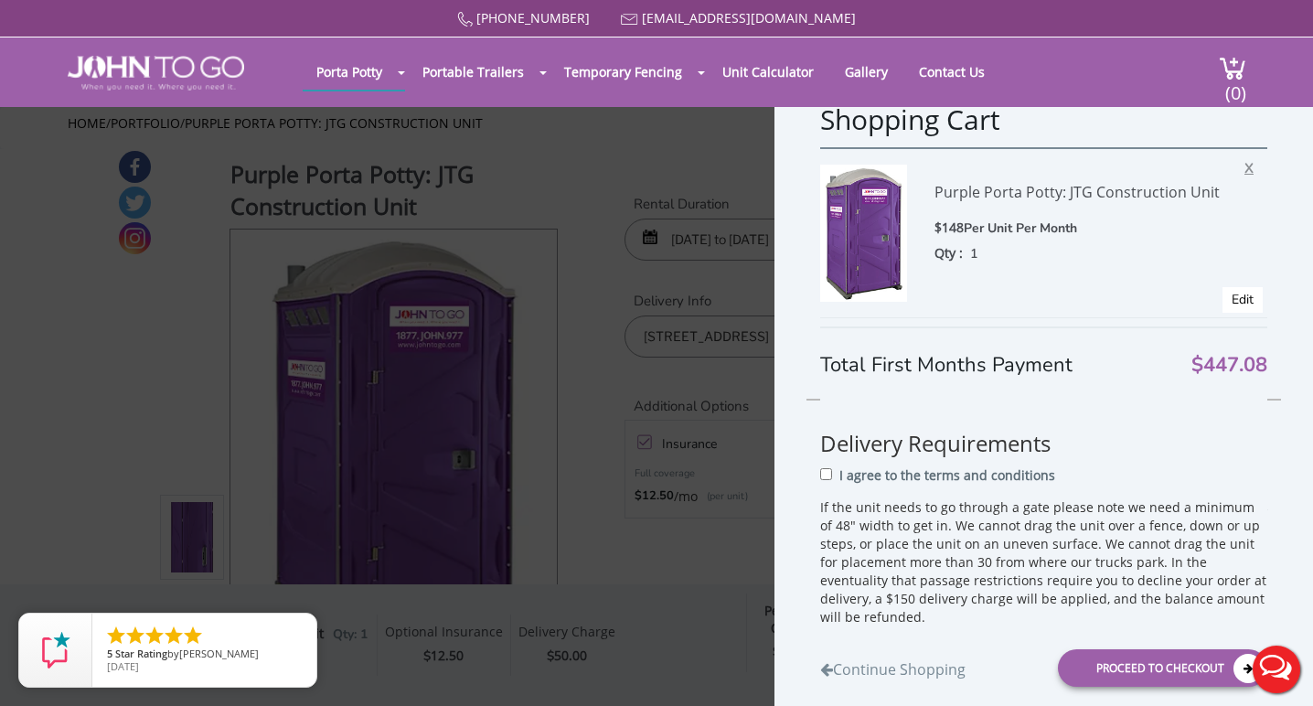
click at [1248, 167] on span "X" at bounding box center [1253, 166] width 18 height 24
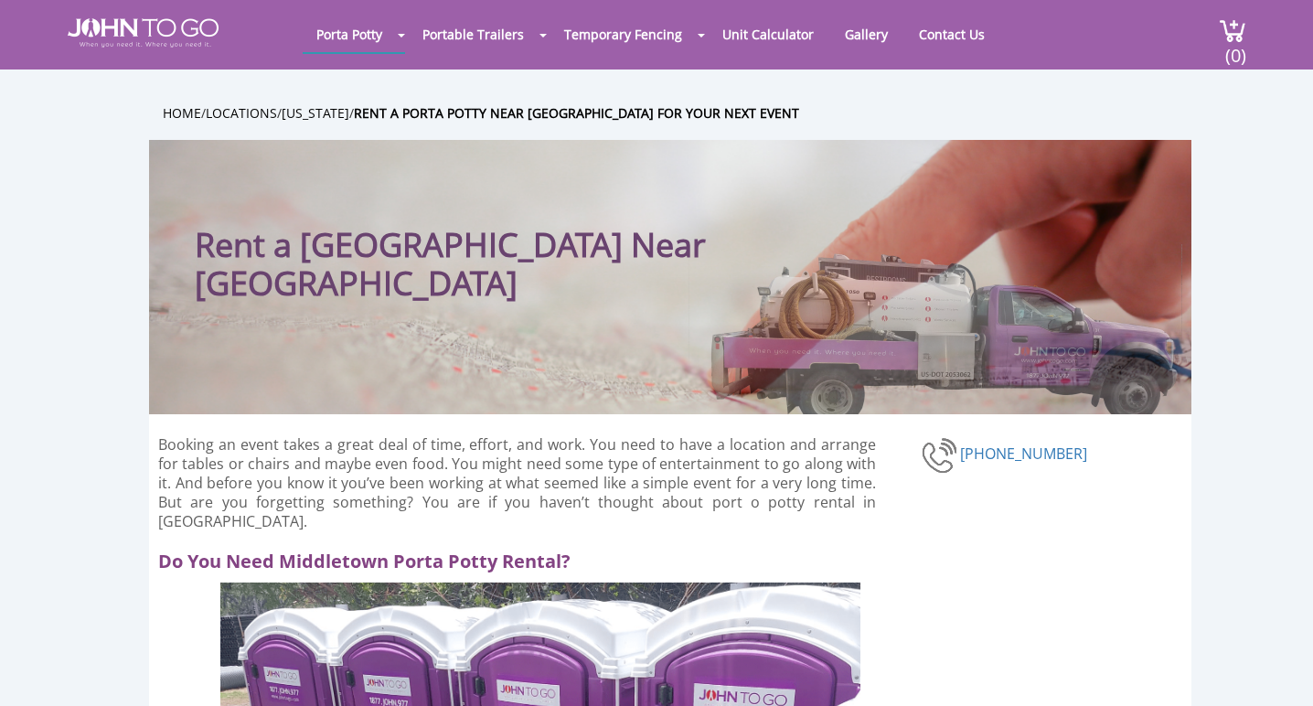
click at [1219, 31] on img at bounding box center [1232, 30] width 27 height 25
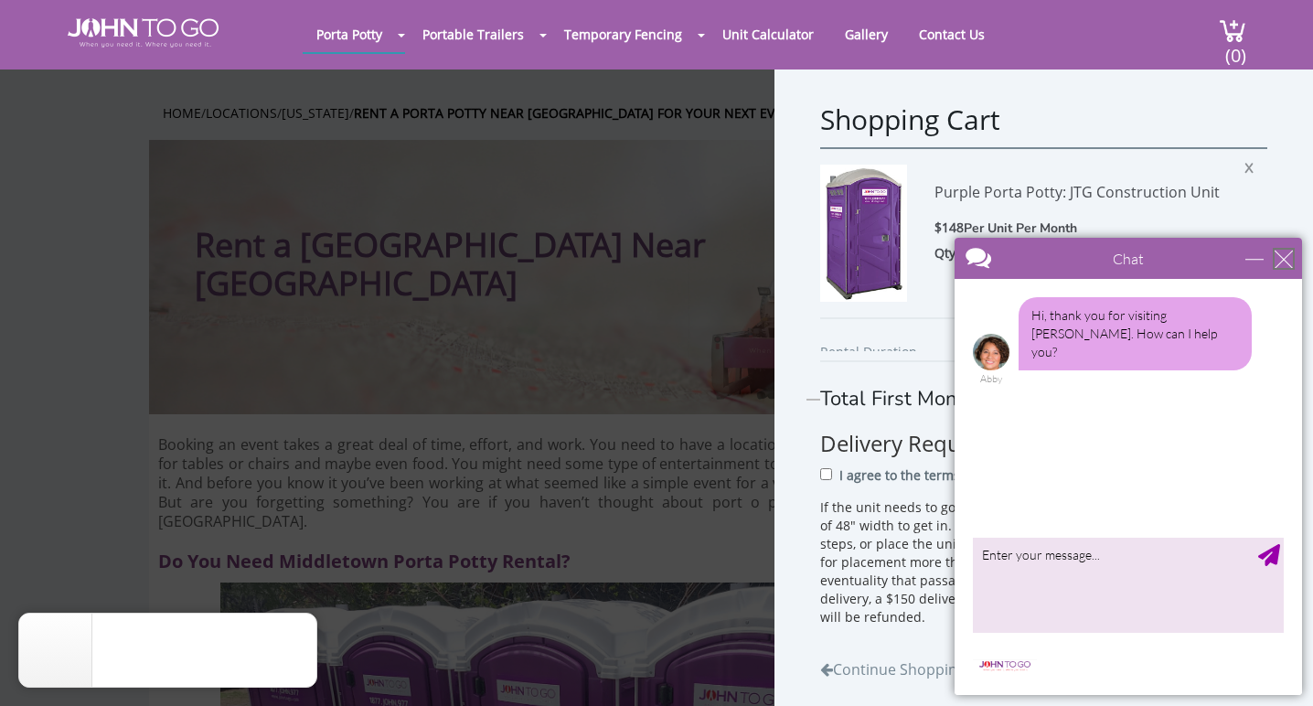
click at [1281, 262] on div "close" at bounding box center [1284, 259] width 18 height 18
